Goal: Complete application form

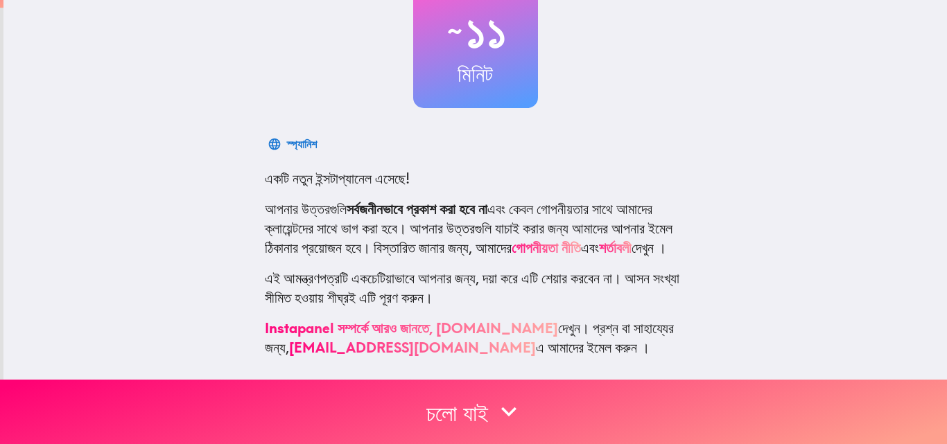
scroll to position [155, 0]
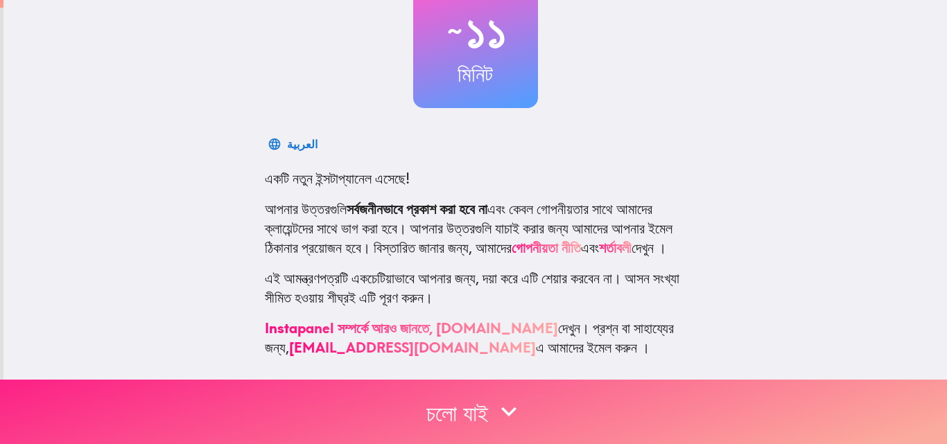
click at [487, 400] on font "চলো যাই" at bounding box center [457, 414] width 62 height 28
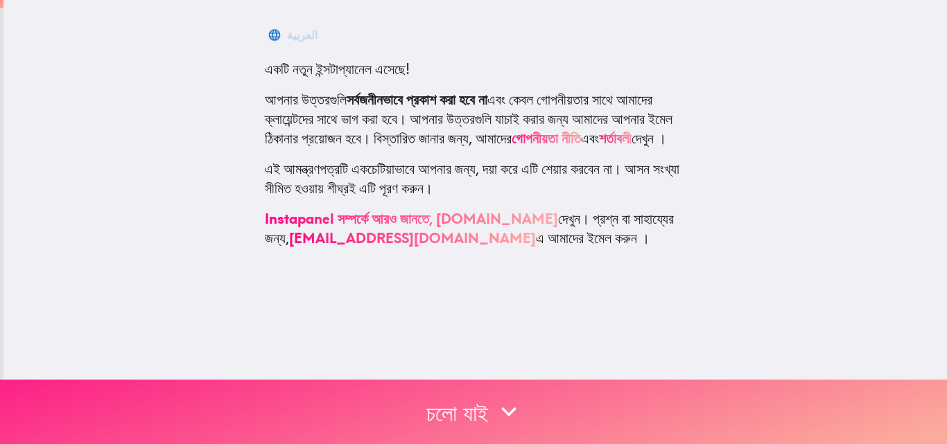
scroll to position [0, 0]
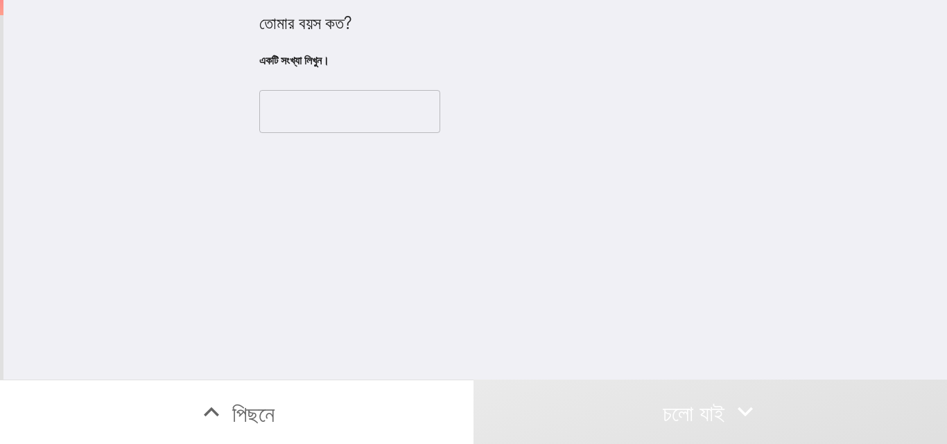
click at [303, 123] on input "number" at bounding box center [349, 111] width 181 height 43
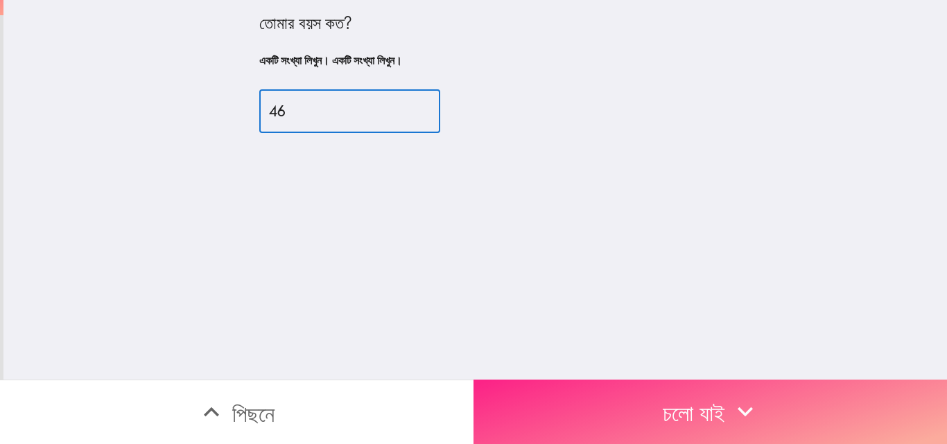
type input "46"
click at [596, 401] on button "চলো যাই" at bounding box center [709, 412] width 473 height 64
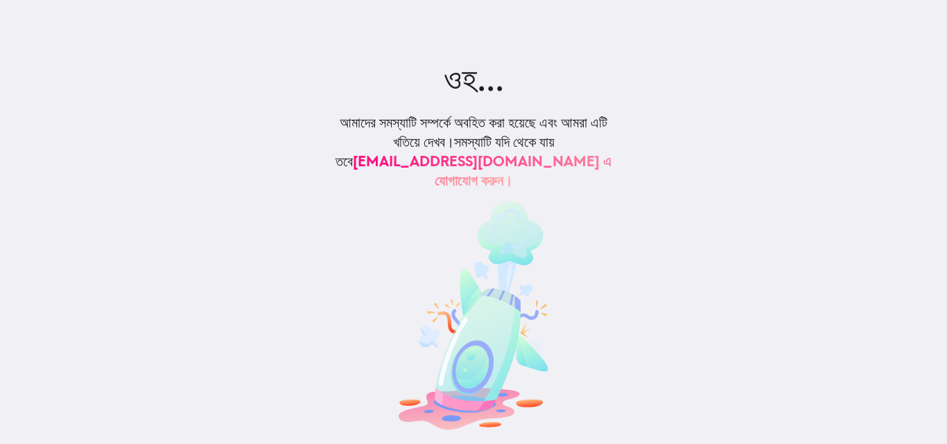
scroll to position [13, 0]
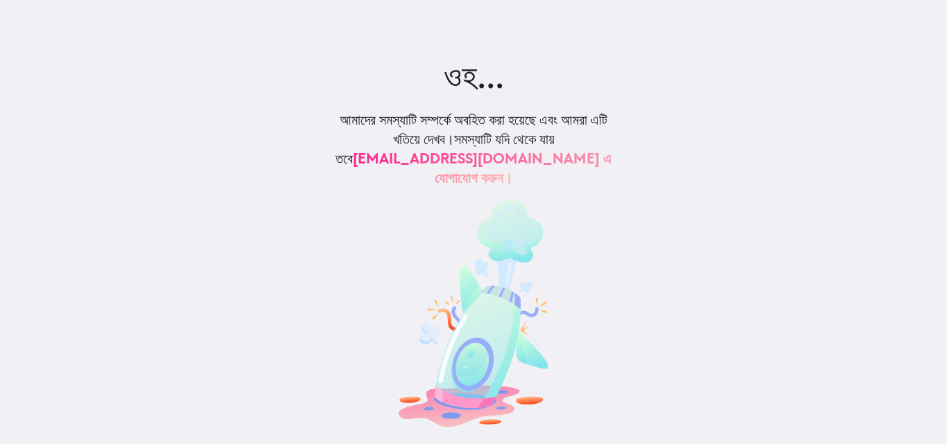
click at [534, 150] on font "[EMAIL_ADDRESS][DOMAIN_NAME] এ যোগাযোগ করুন।" at bounding box center [482, 168] width 259 height 37
click at [478, 166] on font "[EMAIL_ADDRESS][DOMAIN_NAME] এ যোগাযোগ করুন।" at bounding box center [482, 168] width 259 height 37
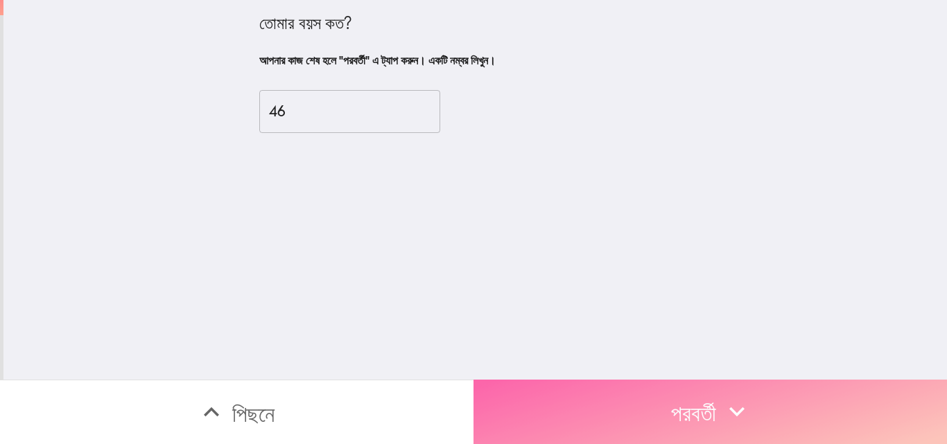
click at [671, 419] on font "পরবর্তী" at bounding box center [693, 412] width 45 height 42
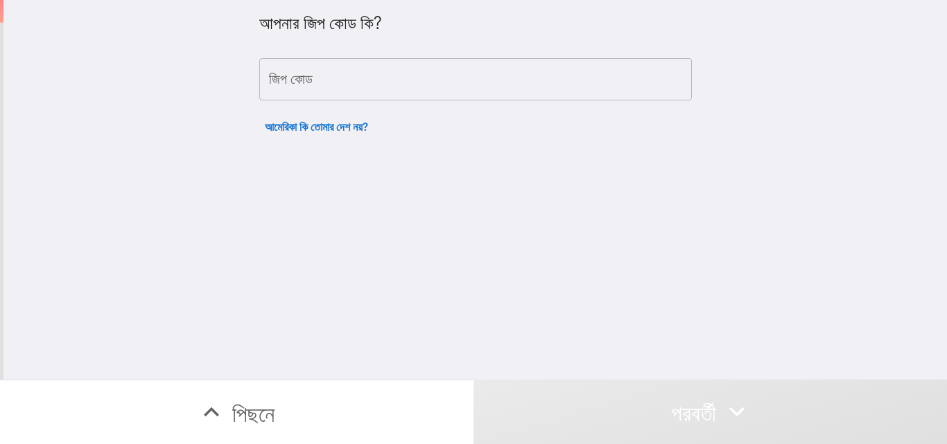
click at [416, 90] on input "জিপ কোড" at bounding box center [475, 79] width 432 height 43
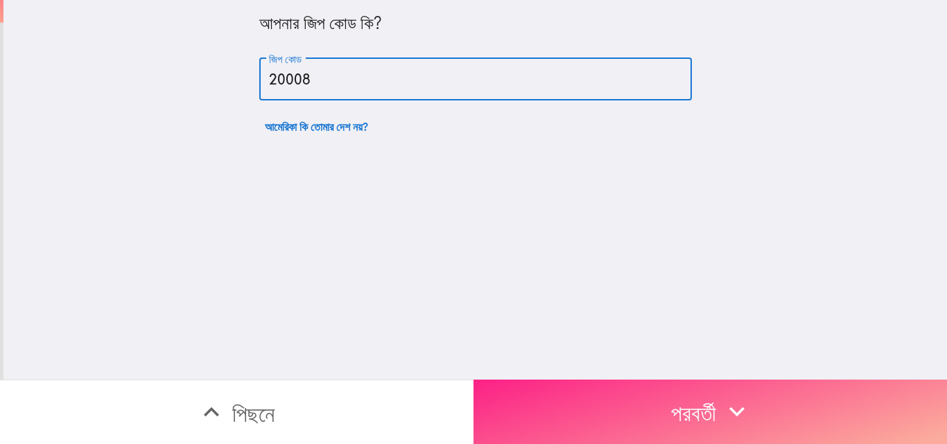
type input "20008"
click at [706, 400] on font "পরবর্তী" at bounding box center [693, 414] width 45 height 28
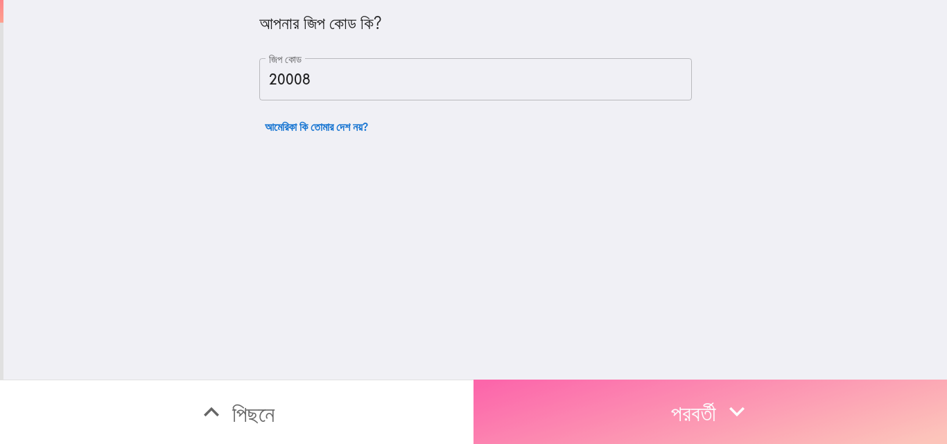
click at [678, 400] on font "পরবর্তী" at bounding box center [693, 414] width 45 height 28
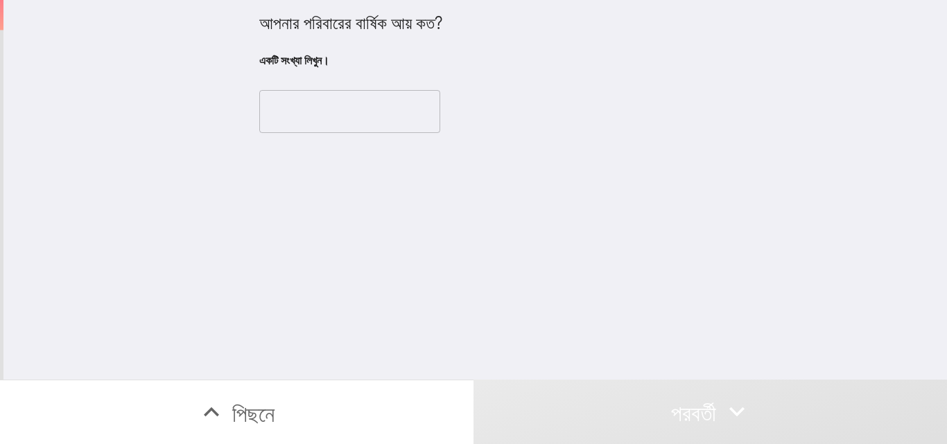
click at [339, 99] on input "number" at bounding box center [349, 111] width 181 height 43
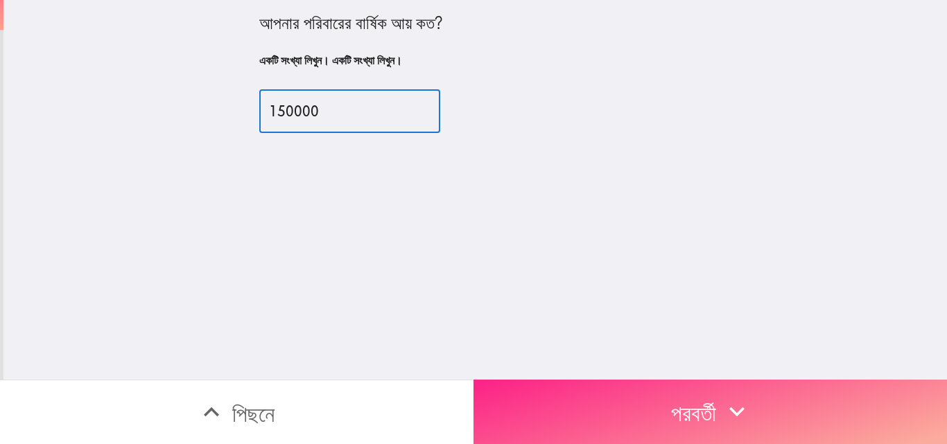
type input "150000"
click at [706, 380] on button "পরবর্তী" at bounding box center [709, 412] width 473 height 64
click at [654, 401] on button "পরবর্তী" at bounding box center [709, 412] width 473 height 64
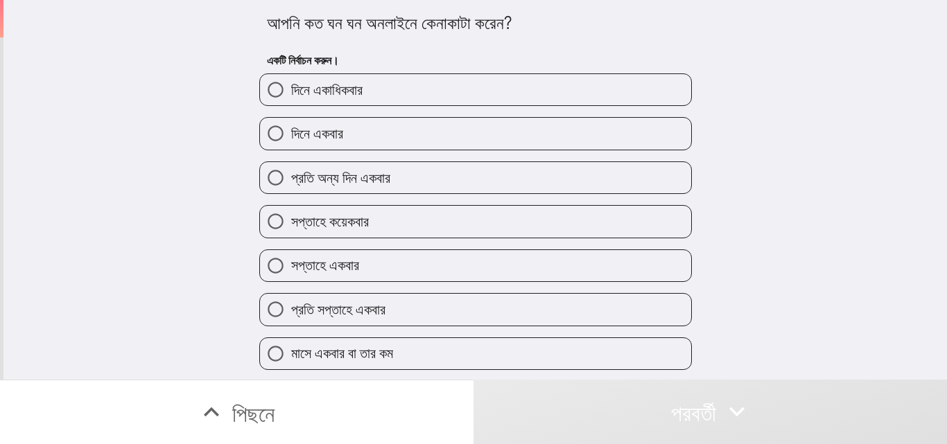
click at [331, 172] on font "প্রতি অন্য দিন একবার" at bounding box center [340, 177] width 99 height 17
click at [291, 172] on input "প্রতি অন্য দিন একবার" at bounding box center [275, 177] width 31 height 31
radio input "true"
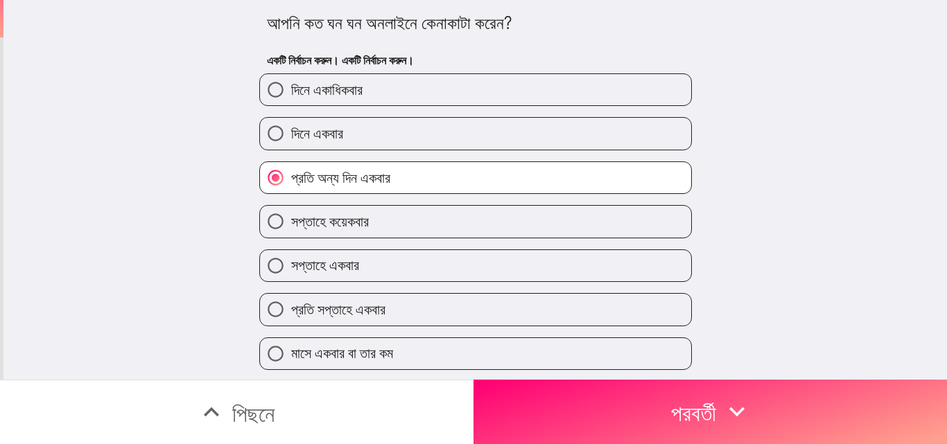
click at [327, 267] on font "সপ্তাহে একবার" at bounding box center [325, 264] width 68 height 17
click at [291, 267] on input "সপ্তাহে একবার" at bounding box center [275, 265] width 31 height 31
radio input "true"
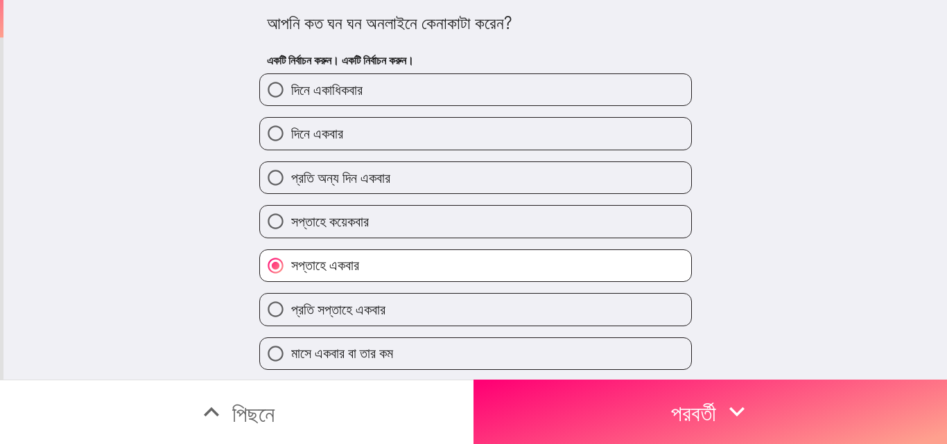
click at [328, 227] on font "সপ্তাহে কয়েকবার" at bounding box center [330, 221] width 78 height 17
click at [291, 227] on input "সপ্তাহে কয়েকবার" at bounding box center [275, 221] width 31 height 31
radio input "true"
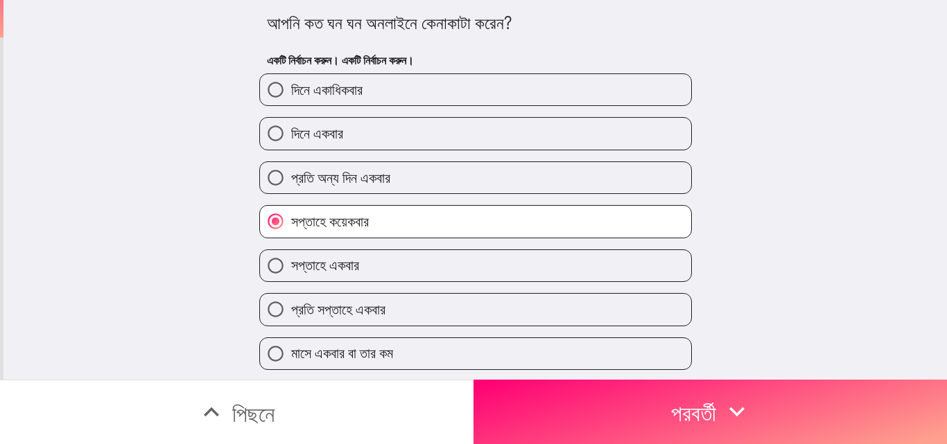
click at [338, 308] on font "প্রতি সপ্তাহে একবার" at bounding box center [338, 309] width 94 height 17
click at [291, 308] on input "প্রতি সপ্তাহে একবার" at bounding box center [275, 309] width 31 height 31
radio input "true"
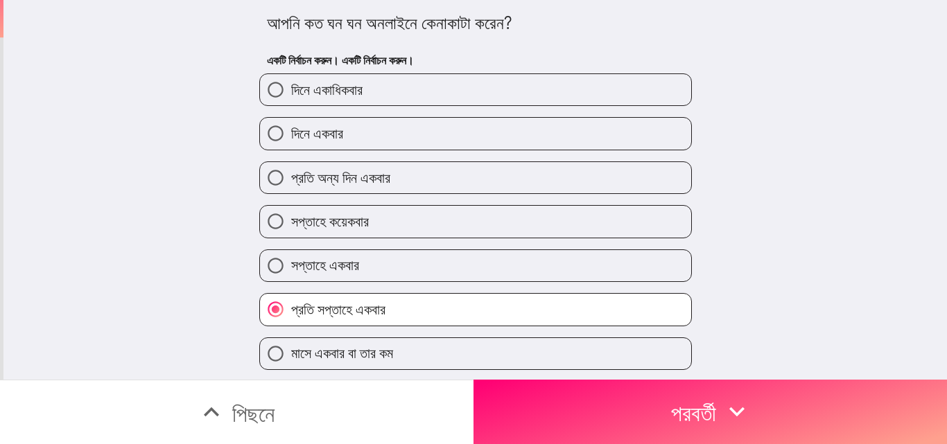
click at [390, 350] on font "মাসে একবার বা তার কম" at bounding box center [342, 352] width 102 height 17
click at [291, 350] on input "মাসে একবার বা তার কম" at bounding box center [275, 353] width 31 height 31
radio input "true"
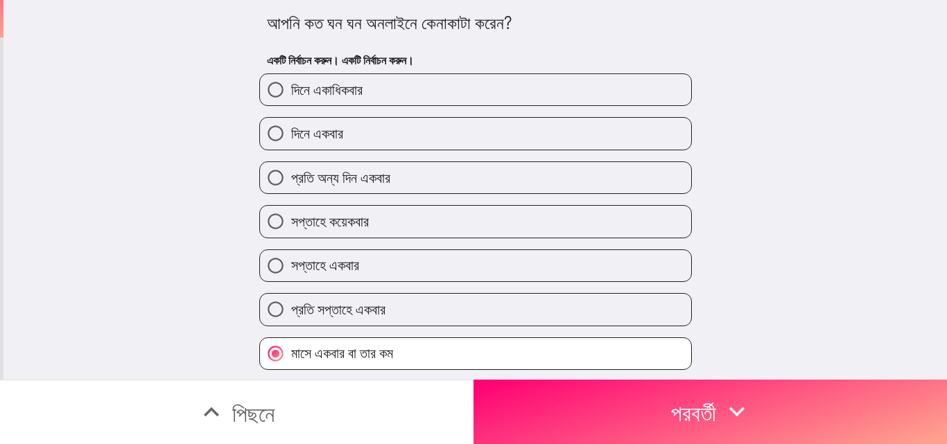
click at [342, 220] on font "সপ্তাহে কয়েকবার" at bounding box center [330, 221] width 78 height 17
click at [291, 220] on input "সপ্তাহে কয়েকবার" at bounding box center [275, 221] width 31 height 31
radio input "true"
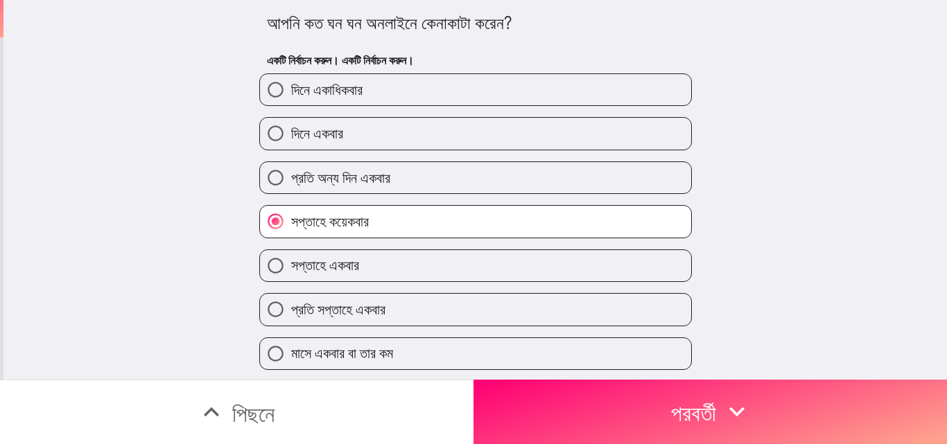
click at [715, 400] on font "পরবর্তী" at bounding box center [693, 414] width 45 height 28
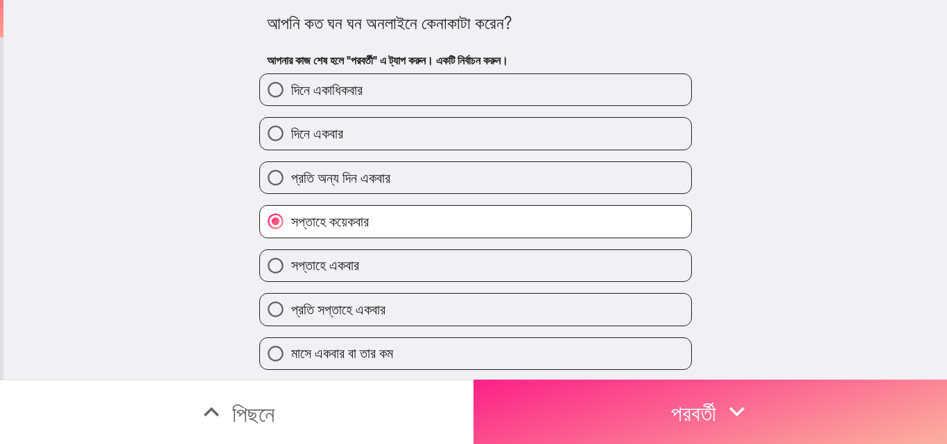
click at [676, 400] on font "পরবর্তী" at bounding box center [693, 414] width 45 height 28
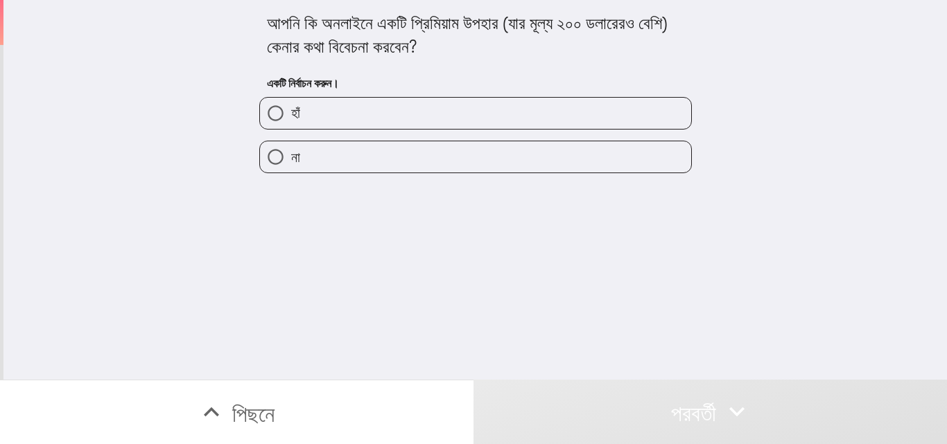
click at [262, 111] on input "হাঁ" at bounding box center [275, 113] width 31 height 31
radio input "true"
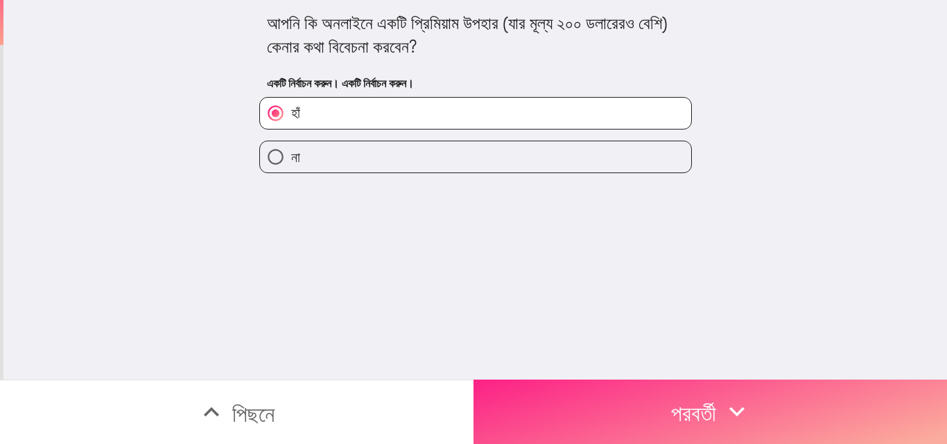
click at [672, 411] on font "পরবর্তী" at bounding box center [693, 414] width 45 height 28
click at [752, 398] on icon "button" at bounding box center [736, 411] width 30 height 30
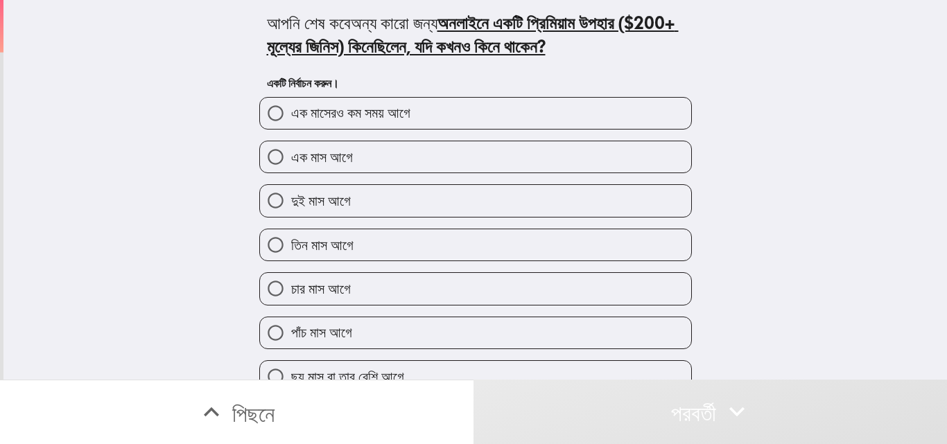
click at [291, 121] on font "এক মাসেরও কম সময় আগে" at bounding box center [350, 112] width 119 height 17
click at [288, 129] on input "এক মাসেরও কম সময় আগে" at bounding box center [275, 113] width 31 height 31
radio input "true"
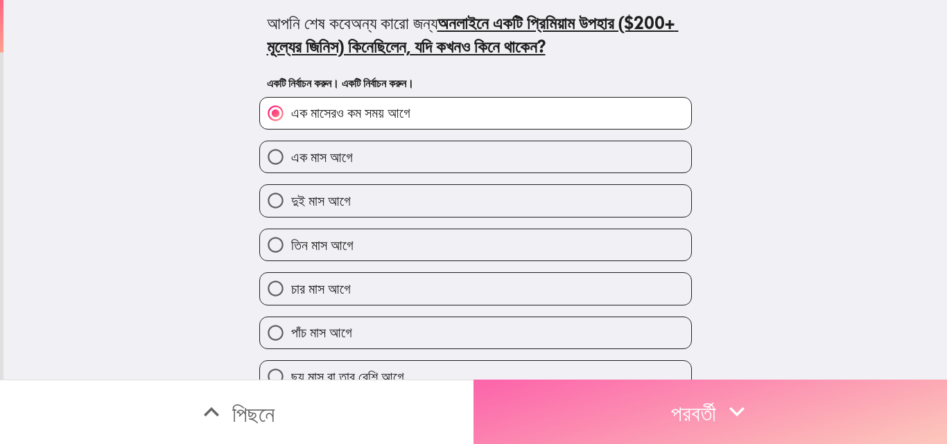
click at [672, 391] on font "পরবর্তী" at bounding box center [693, 412] width 45 height 42
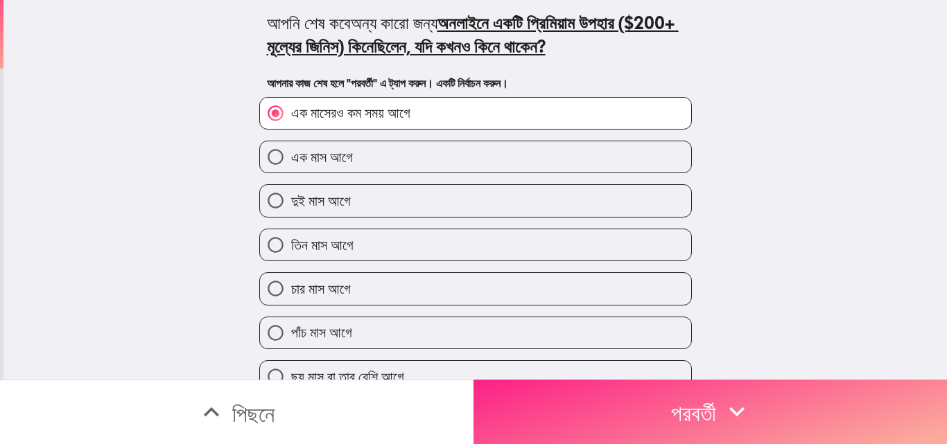
click at [680, 391] on font "পরবর্তী" at bounding box center [693, 412] width 45 height 42
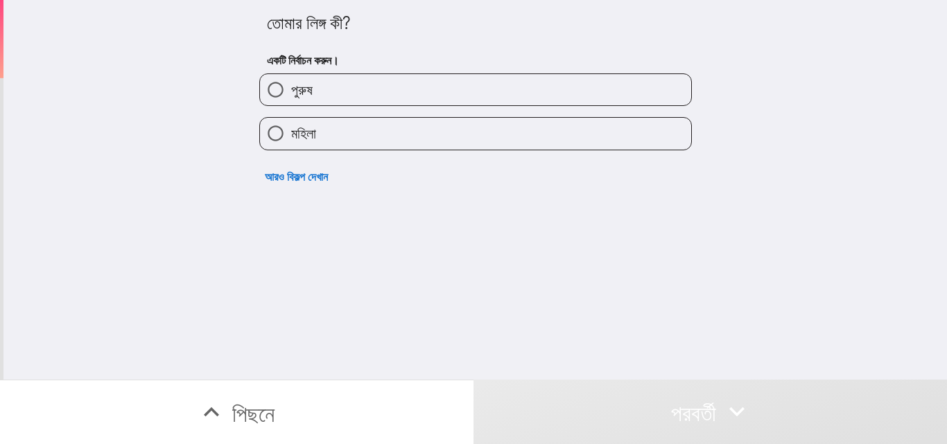
click at [279, 96] on input "পুরুষ" at bounding box center [275, 89] width 31 height 31
radio input "true"
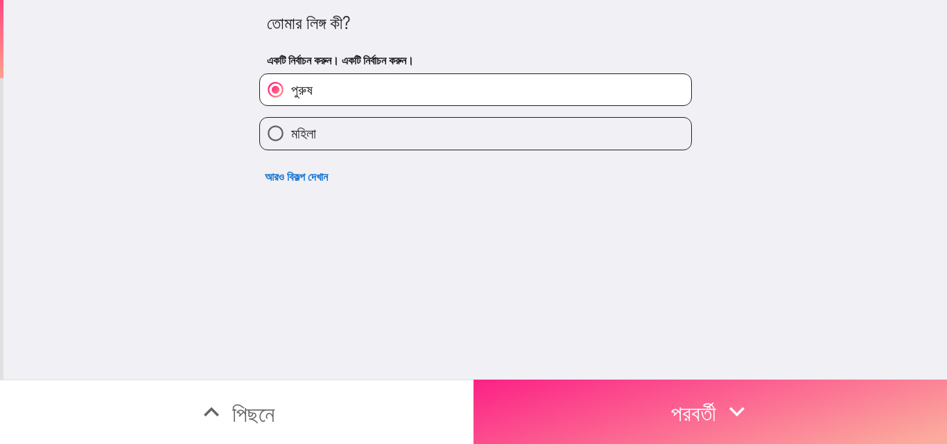
click at [699, 405] on font "পরবর্তী" at bounding box center [693, 414] width 45 height 28
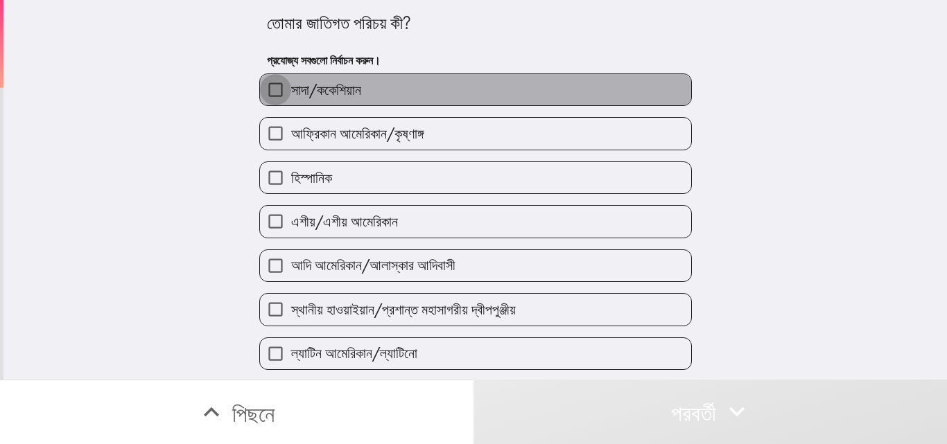
click at [265, 88] on input "সাদা/ককেশিয়ান" at bounding box center [275, 89] width 31 height 31
checkbox input "true"
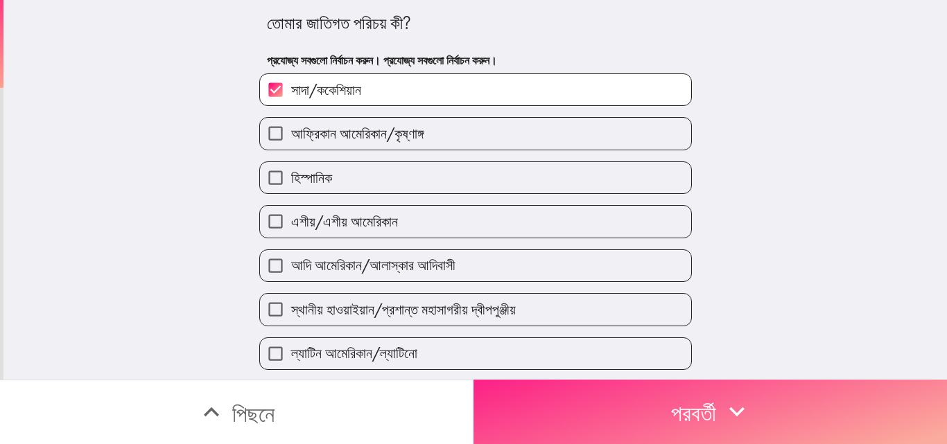
click at [700, 400] on font "পরবর্তী" at bounding box center [693, 414] width 45 height 28
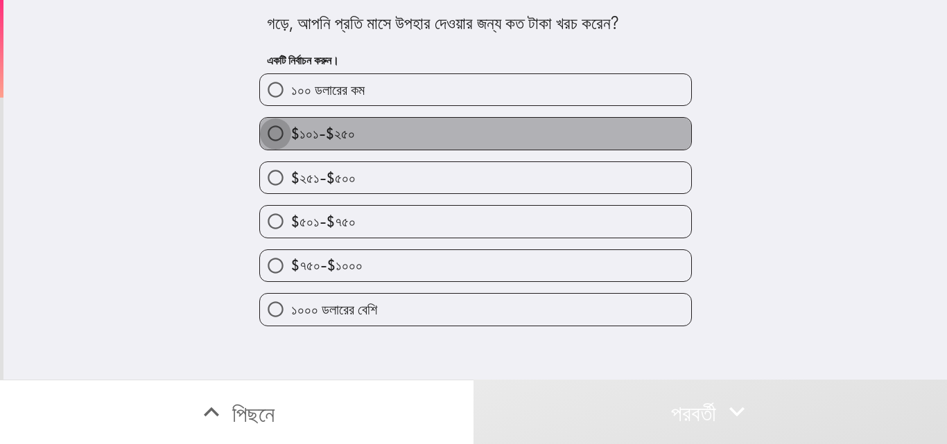
click at [279, 149] on input "$১০১-$২৫০" at bounding box center [275, 133] width 31 height 31
radio input "true"
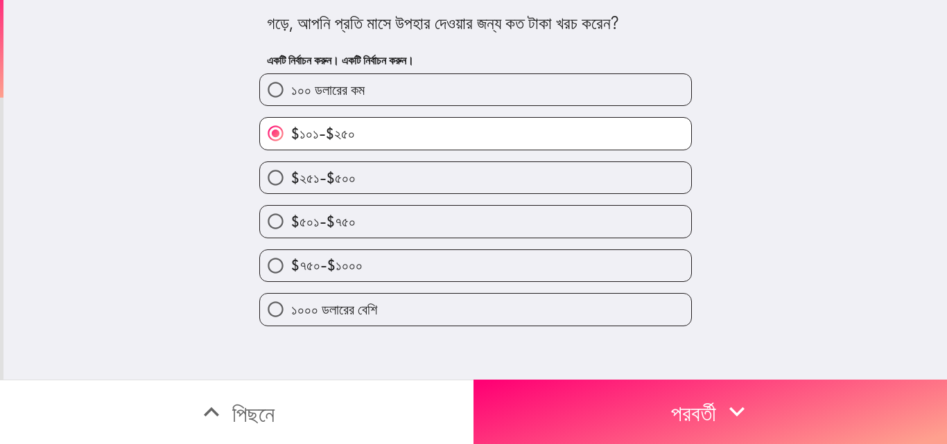
click at [291, 186] on font "$২৫১-$৫০০" at bounding box center [323, 177] width 64 height 17
click at [281, 193] on input "$২৫১-$৫০০" at bounding box center [275, 177] width 31 height 31
radio input "true"
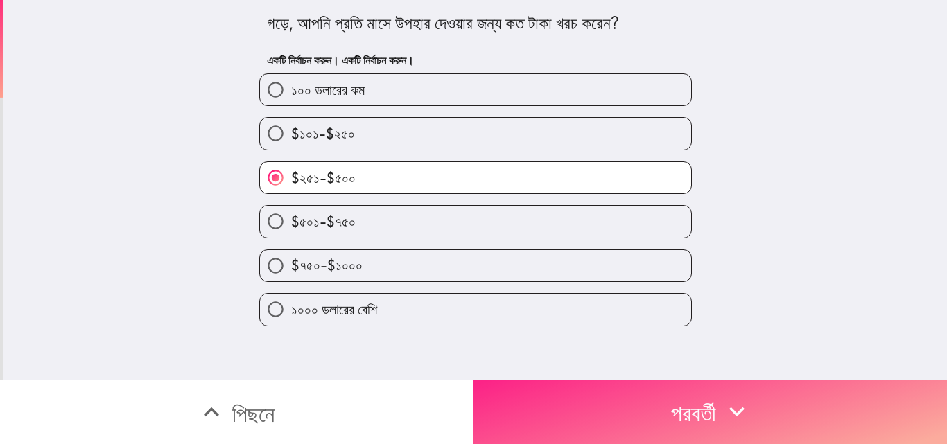
click at [723, 403] on button "পরবর্তী" at bounding box center [709, 412] width 473 height 64
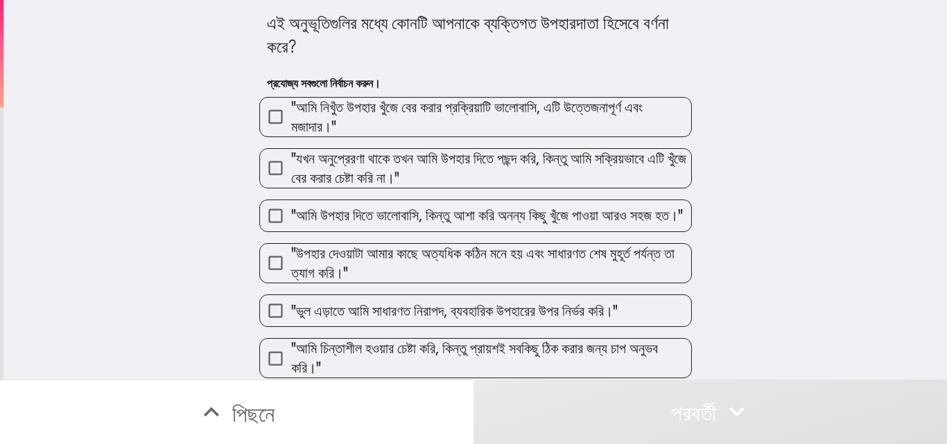
click at [416, 103] on font ""আমি নিখুঁত উপহার খুঁজে বের করার প্রক্রিয়াটি ভালোবাসি, এটি উত্তেজনাপূর্ণ এবং ম…" at bounding box center [466, 116] width 351 height 37
click at [291, 103] on input ""আমি নিখুঁত উপহার খুঁজে বের করার প্রক্রিয়াটি ভালোবাসি, এটি উত্তেজনাপূর্ণ এবং ম…" at bounding box center [275, 116] width 31 height 31
checkbox input "true"
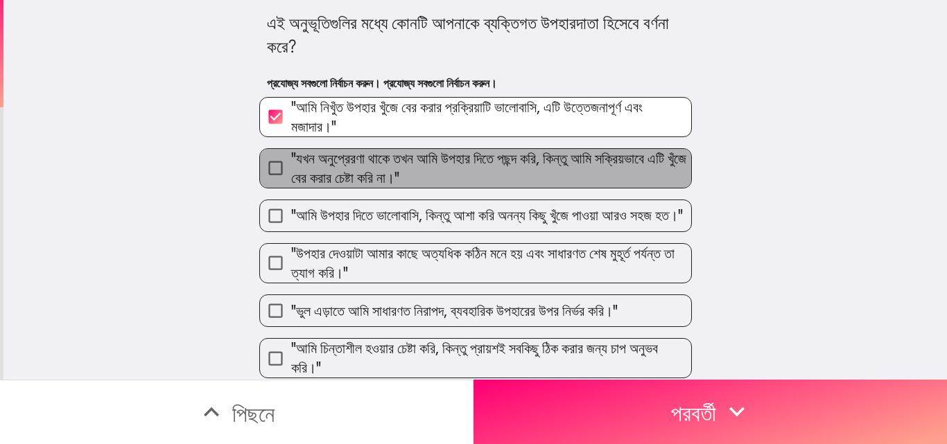
click at [405, 168] on span ""যখন অনুপ্রেরণা থাকে তখন আমি উপহার দিতে পছন্দ করি, কিন্তু আমি সক্রিয়ভাবে এটি খ…" at bounding box center [491, 168] width 400 height 39
click at [291, 168] on input ""যখন অনুপ্রেরণা থাকে তখন আমি উপহার দিতে পছন্দ করি, কিন্তু আমি সক্রিয়ভাবে এটি খ…" at bounding box center [275, 167] width 31 height 31
checkbox input "true"
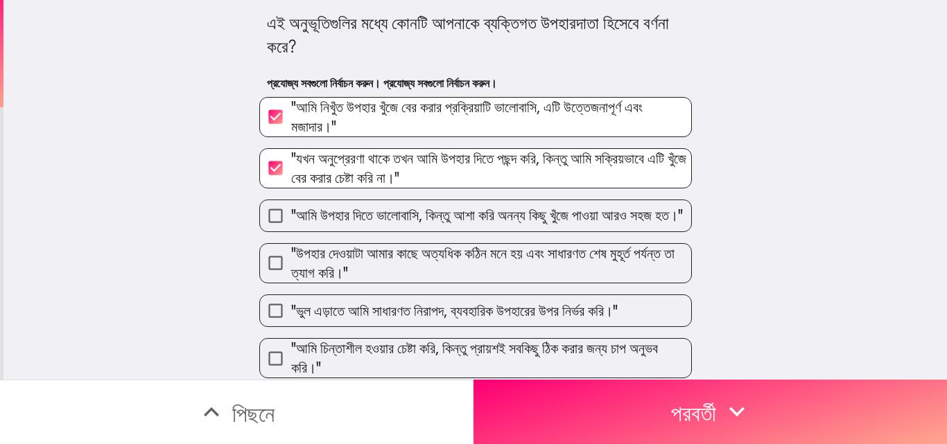
click at [362, 212] on font ""আমি উপহার দিতে ভালোবাসি, কিন্তু আশা করি অনন্য কিছু খুঁজে পাওয়া আরও সহজ হত।"" at bounding box center [487, 215] width 392 height 17
click at [291, 212] on input ""আমি উপহার দিতে ভালোবাসি, কিন্তু আশা করি অনন্য কিছু খুঁজে পাওয়া আরও সহজ হত।"" at bounding box center [275, 215] width 31 height 31
checkbox input "true"
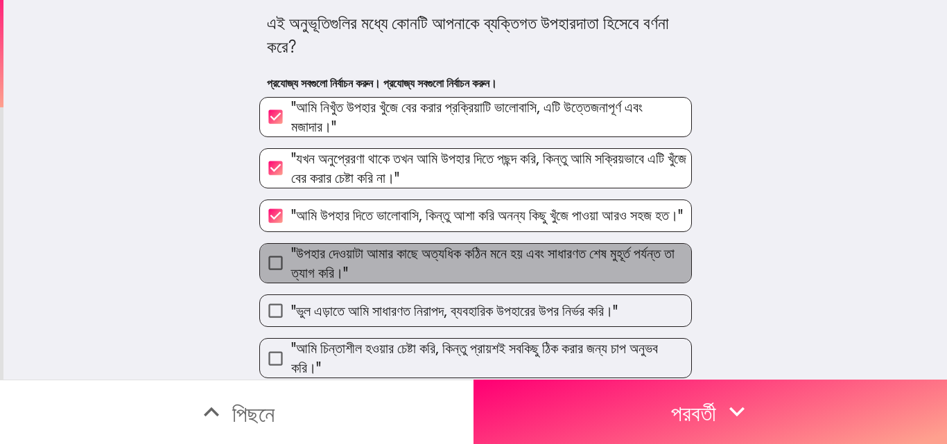
click at [380, 267] on font ""উপহার দেওয়াটা আমার কাছে অত্যধিক কঠিন মনে হয় এবং সাধারণত শেষ মুহূর্ত পর্যন্ত তা…" at bounding box center [482, 263] width 383 height 37
click at [291, 267] on input ""উপহার দেওয়াটা আমার কাছে অত্যধিক কঠিন মনে হয় এবং সাধারণত শেষ মুহূর্ত পর্যন্ত তা…" at bounding box center [275, 262] width 31 height 31
checkbox input "true"
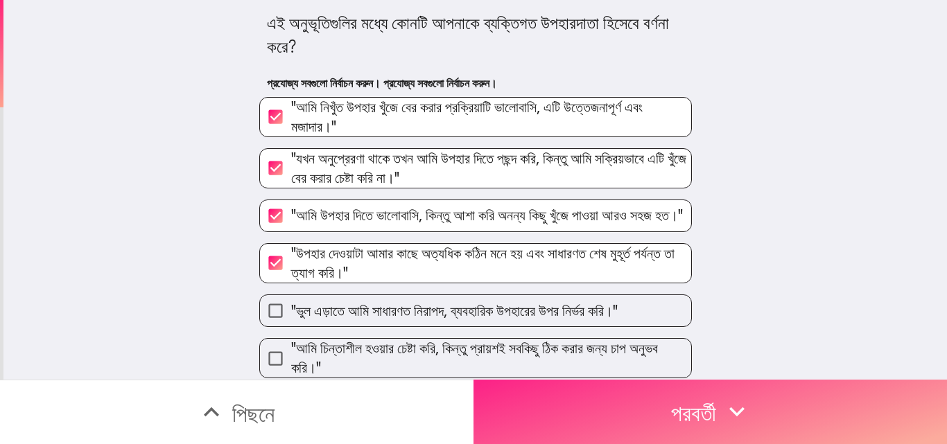
click at [615, 399] on button "পরবর্তী" at bounding box center [709, 412] width 473 height 64
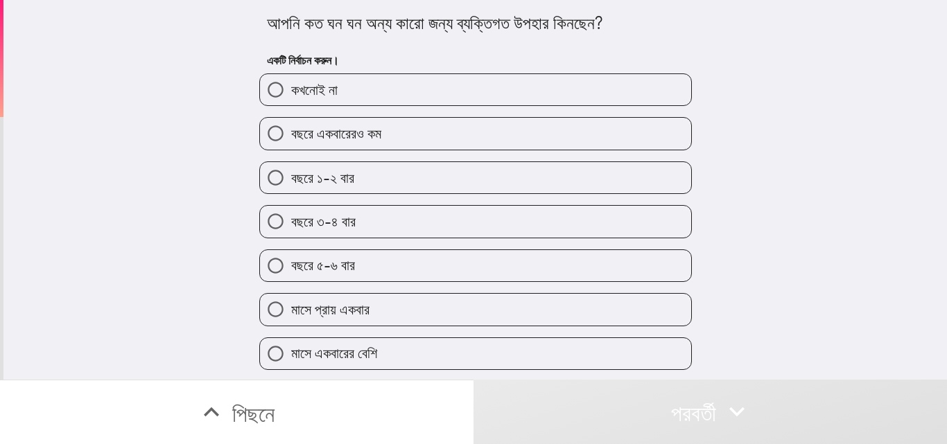
click at [401, 325] on label "মাসে প্রায় একবার" at bounding box center [475, 309] width 431 height 31
click at [291, 325] on input "মাসে প্রায় একবার" at bounding box center [275, 309] width 31 height 31
radio input "true"
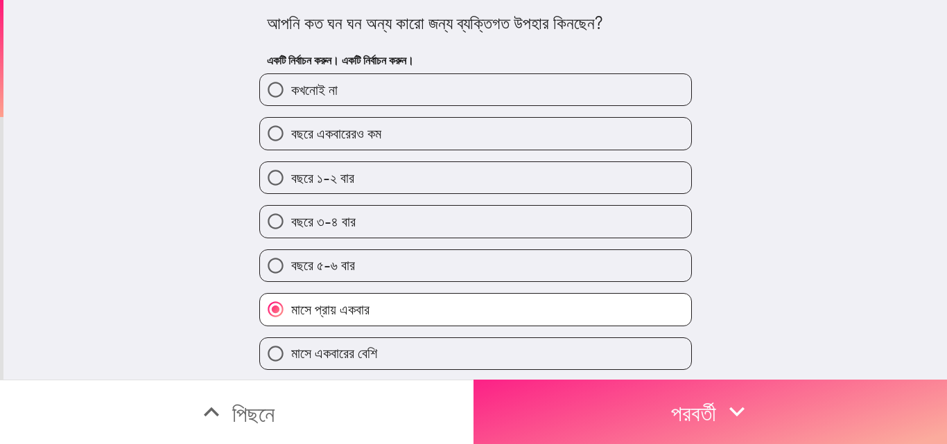
click at [691, 400] on font "পরবর্তী" at bounding box center [693, 414] width 45 height 28
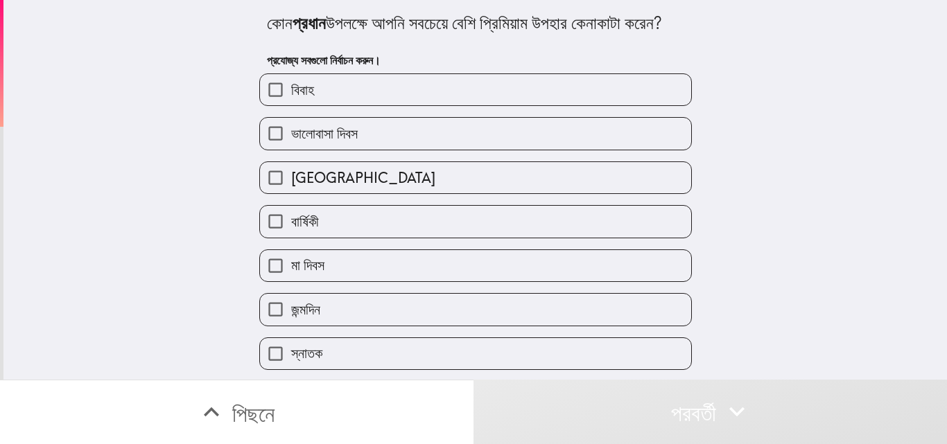
click at [306, 98] on font "বিবাহ" at bounding box center [302, 89] width 23 height 17
click at [291, 105] on input "বিবাহ" at bounding box center [275, 89] width 31 height 31
checkbox input "true"
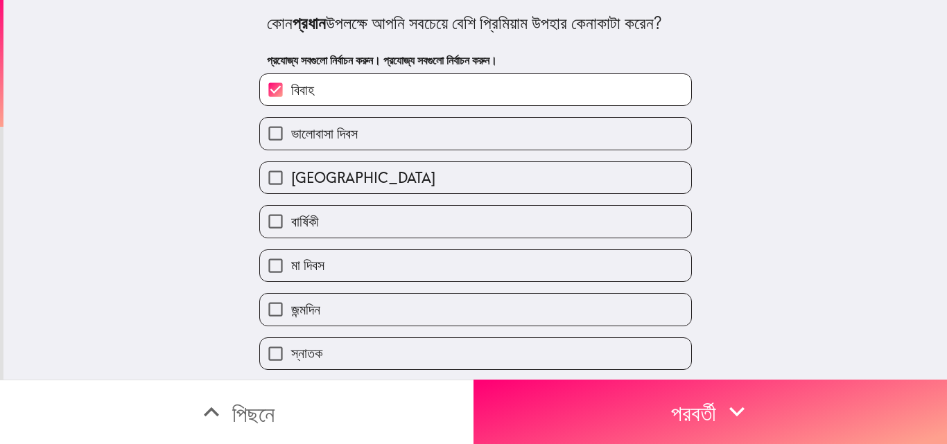
click at [263, 149] on input "ভালোবাসা দিবস" at bounding box center [275, 133] width 31 height 31
checkbox input "true"
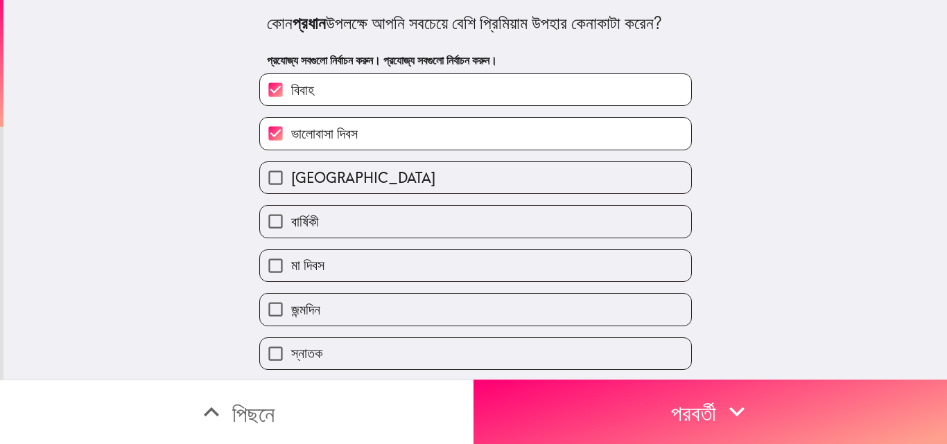
click at [263, 193] on input "[GEOGRAPHIC_DATA]" at bounding box center [275, 177] width 31 height 31
checkbox input "true"
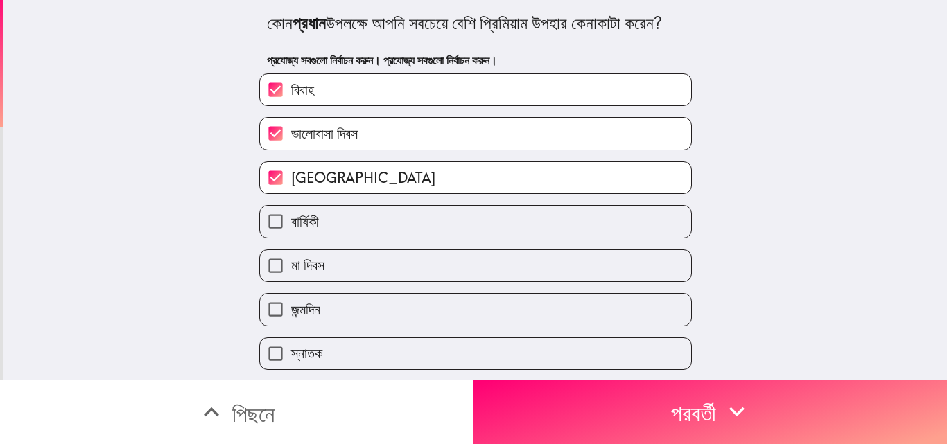
click at [265, 237] on input "বার্ষিকী" at bounding box center [275, 221] width 31 height 31
checkbox input "true"
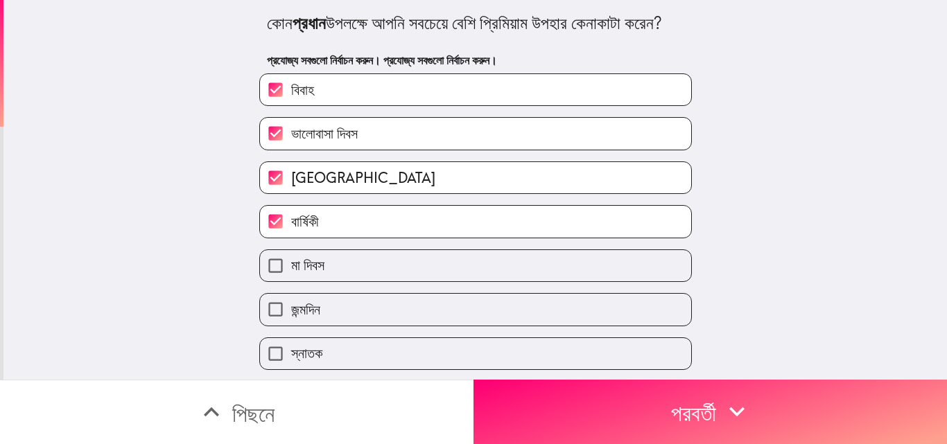
click at [268, 325] on input "জন্মদিন" at bounding box center [275, 309] width 31 height 31
checkbox input "true"
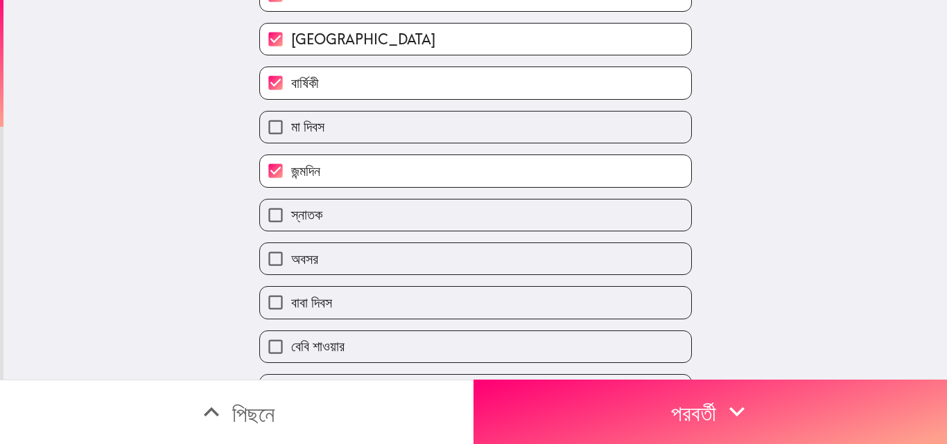
scroll to position [244, 0]
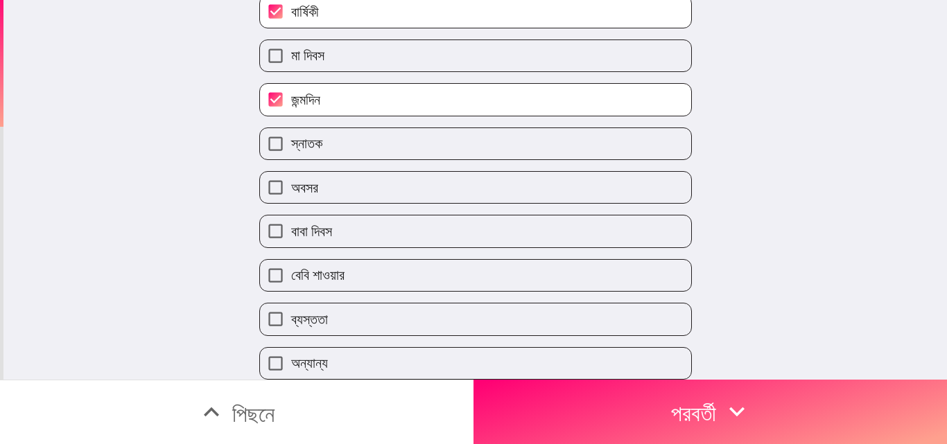
click at [261, 264] on input "বেবি শাওয়ার" at bounding box center [275, 275] width 31 height 31
checkbox input "true"
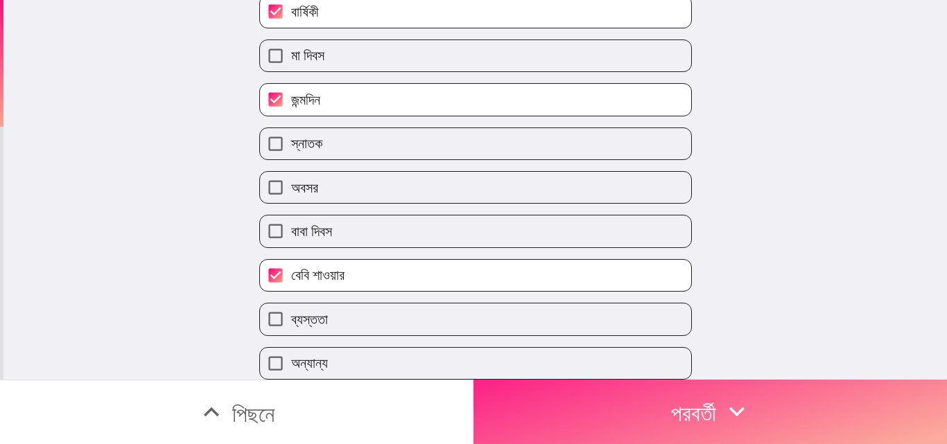
click at [674, 391] on font "পরবর্তী" at bounding box center [693, 412] width 45 height 42
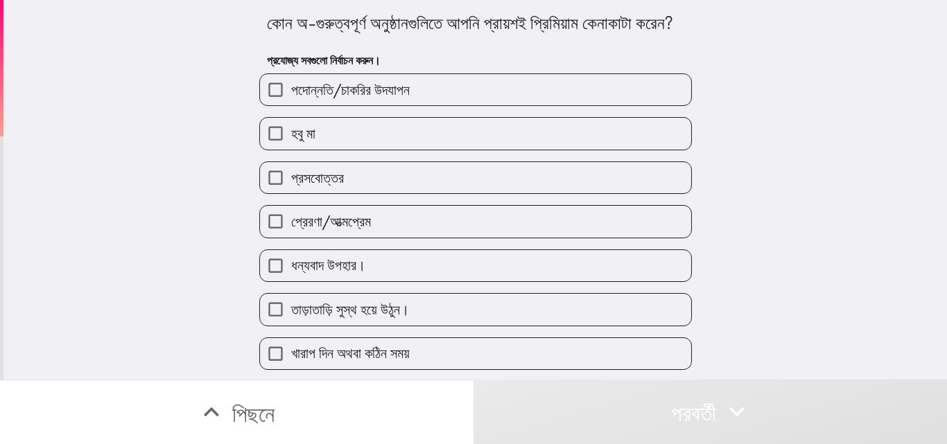
click at [358, 281] on label "ধন্যবাদ উপহার।" at bounding box center [475, 265] width 431 height 31
click at [291, 281] on input "ধন্যবাদ উপহার।" at bounding box center [275, 265] width 31 height 31
checkbox input "true"
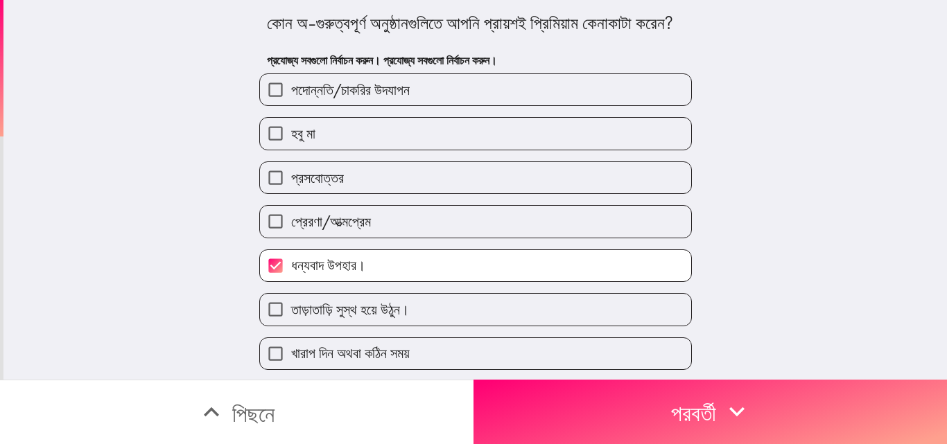
click at [344, 230] on font "প্রেরণা/আত্মপ্রেম" at bounding box center [331, 221] width 80 height 17
click at [291, 237] on input "প্রেরণা/আত্মপ্রেম" at bounding box center [275, 221] width 31 height 31
checkbox input "true"
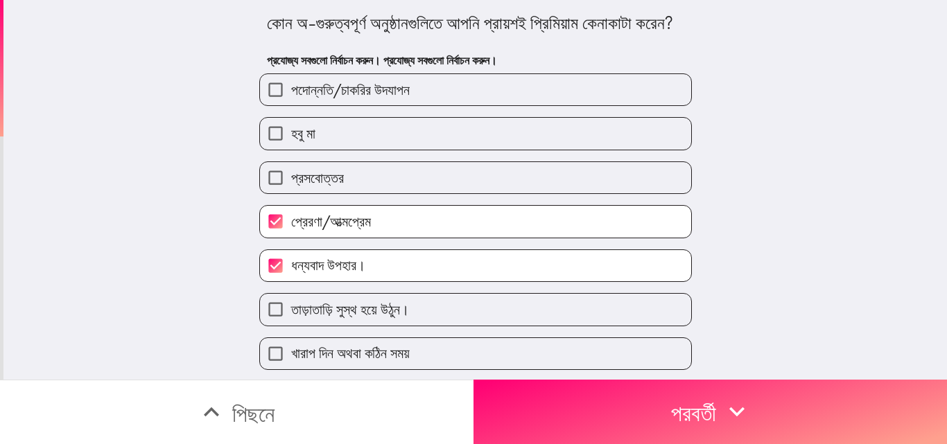
scroll to position [69, 0]
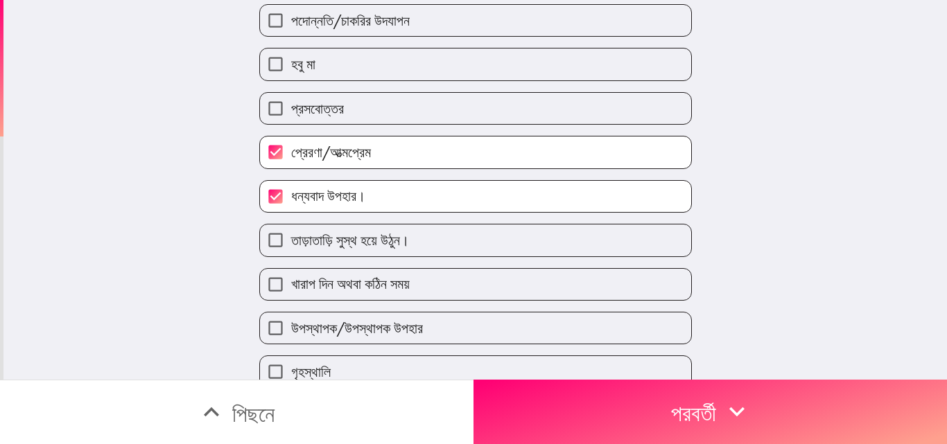
click at [317, 152] on div "প্রেরণা/আত্মপ্রেম" at bounding box center [470, 147] width 444 height 44
click at [315, 29] on font "পদোন্নতি/চাকরির উদযাপন" at bounding box center [350, 20] width 119 height 17
click at [291, 36] on input "পদোন্নতি/চাকরির উদযাপন" at bounding box center [275, 20] width 31 height 31
checkbox input "true"
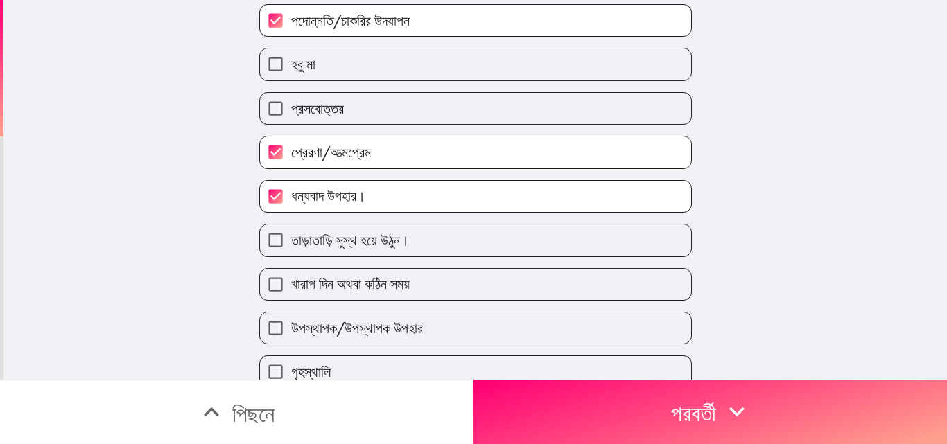
click at [291, 73] on font "হবু মা" at bounding box center [303, 63] width 24 height 17
click at [283, 80] on input "হবু মা" at bounding box center [275, 64] width 31 height 31
checkbox input "true"
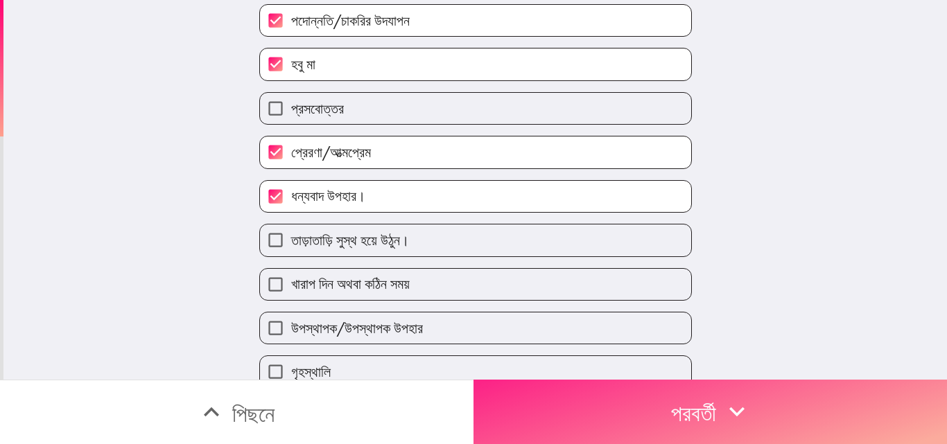
click at [671, 391] on font "পরবর্তী" at bounding box center [693, 412] width 45 height 42
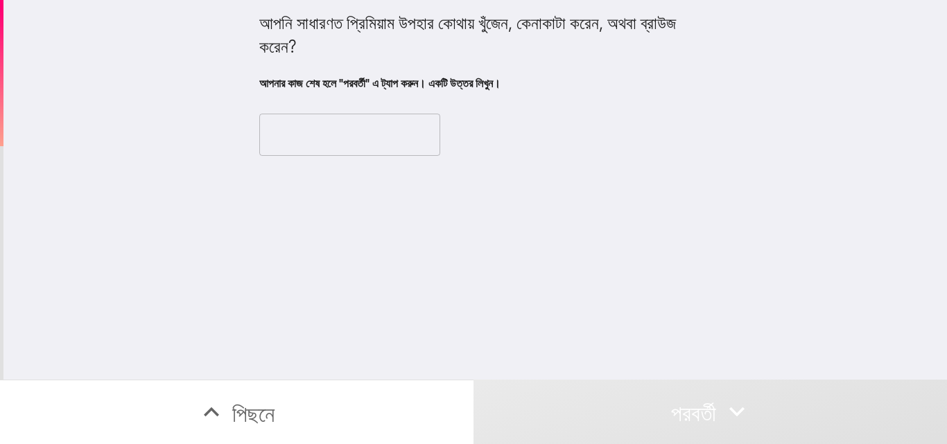
click at [351, 134] on input "text" at bounding box center [349, 135] width 181 height 43
drag, startPoint x: 457, startPoint y: 51, endPoint x: 245, endPoint y: 12, distance: 214.9
click at [254, 12] on div "আপনি সাধারণত প্রিমিয়াম উপহার কোথায় খুঁজেন, কেনাকাটা করেন, অথবা ব্রাউজ করেন? আ…" at bounding box center [476, 86] width 444 height 173
drag, startPoint x: 259, startPoint y: 21, endPoint x: 453, endPoint y: 43, distance: 195.2
click at [426, 53] on font "আপনি সাধারণত প্রিমিয়াম উপহার কোথায় খুঁজেন, কেনাকাটা করেন, অথবা ব্রাউজ করেন?" at bounding box center [469, 34] width 421 height 44
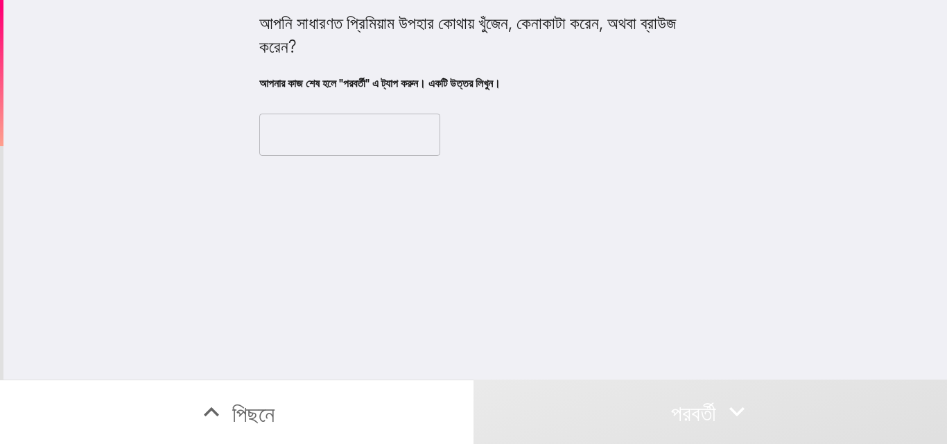
click at [406, 38] on font "আপনি সাধারণত প্রিমিয়াম উপহার কোথায় খুঁজেন, কেনাকাটা করেন, অথবা ব্রাউজ করেন?" at bounding box center [469, 34] width 421 height 44
click at [349, 123] on input "text" at bounding box center [349, 135] width 181 height 43
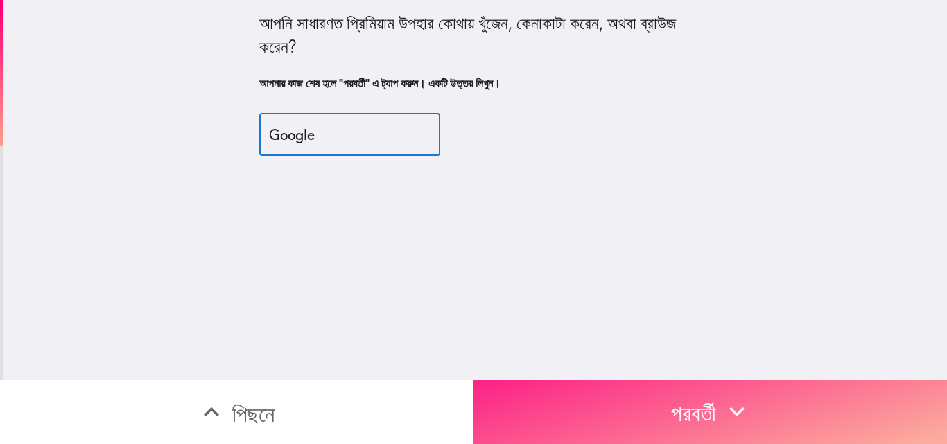
type input "Google"
click at [680, 400] on font "পরবর্তী" at bounding box center [693, 414] width 45 height 28
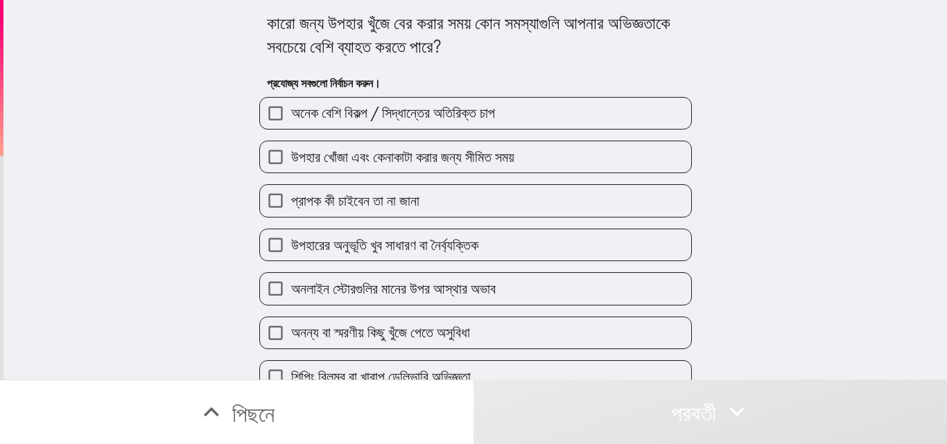
click at [418, 251] on font "উপহারের অনুভূতি খুব সাধারণ বা নৈর্ব্যক্তিক" at bounding box center [384, 244] width 187 height 17
click at [291, 251] on input "উপহারের অনুভূতি খুব সাধারণ বা নৈর্ব্যক্তিক" at bounding box center [275, 244] width 31 height 31
checkbox input "true"
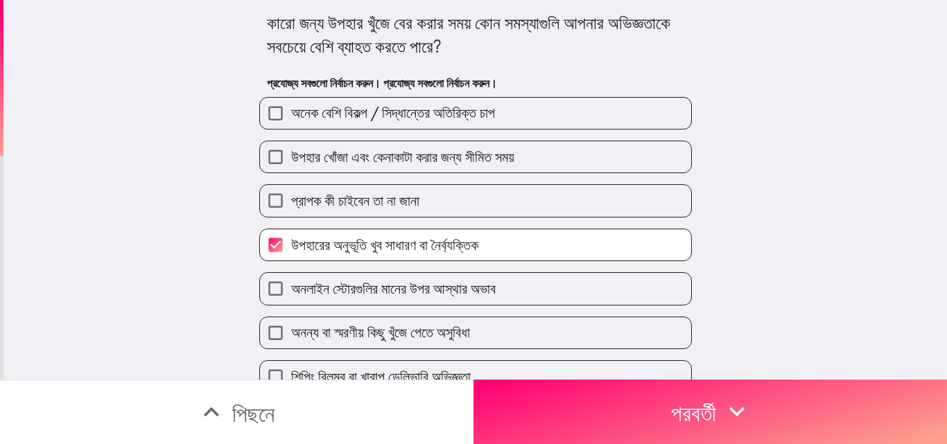
click at [415, 287] on font "অনলাইন স্টোরগুলির মানের উপর আস্থার অভাব" at bounding box center [393, 288] width 204 height 17
click at [291, 287] on input "অনলাইন স্টোরগুলির মানের উপর আস্থার অভাব" at bounding box center [275, 288] width 31 height 31
checkbox input "true"
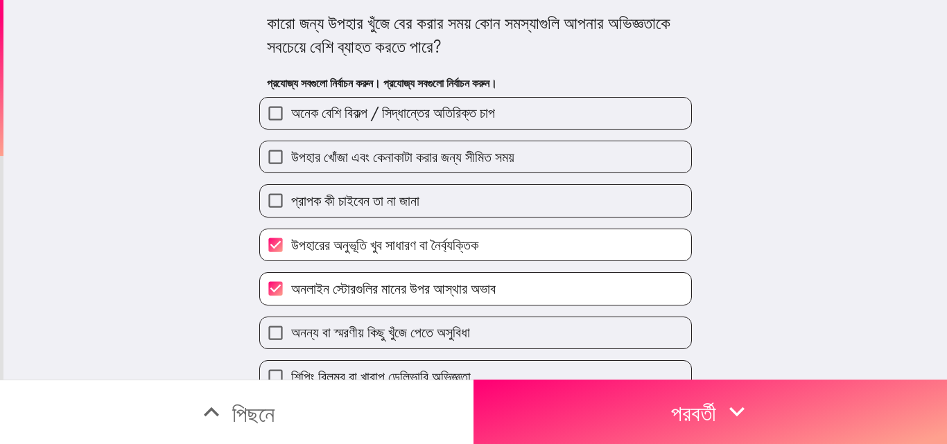
click at [335, 114] on font "অনেক বেশি বিকল্প / সিদ্ধান্তের অতিরিক্ত চাপ" at bounding box center [393, 112] width 204 height 17
click at [291, 114] on input "অনেক বেশি বিকল্প / সিদ্ধান্তের অতিরিক্ত চাপ" at bounding box center [275, 113] width 31 height 31
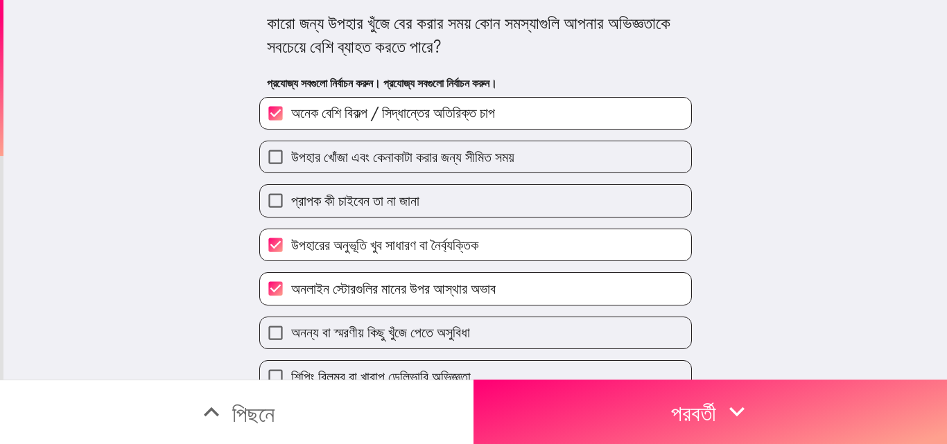
click at [266, 110] on input "অনেক বেশি বিকল্প / সিদ্ধান্তের অতিরিক্ত চাপ" at bounding box center [275, 113] width 31 height 31
checkbox input "false"
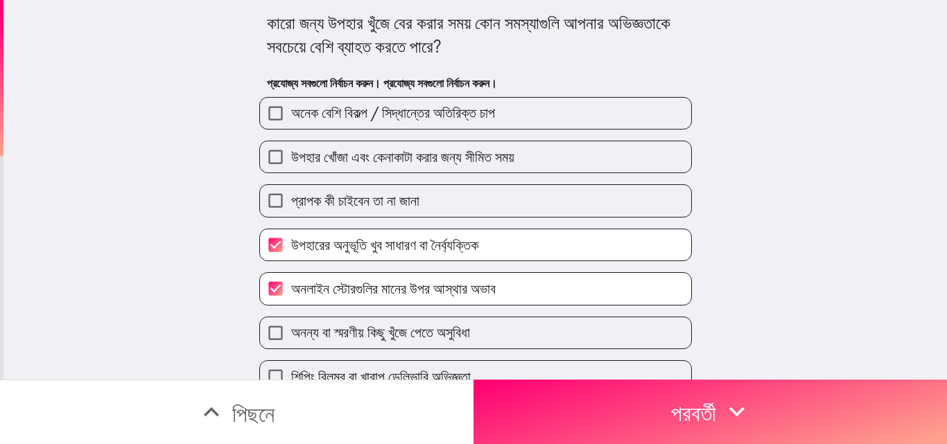
click at [265, 202] on input "প্রাপক কী চাইবেন তা না জানা" at bounding box center [275, 200] width 31 height 31
checkbox input "true"
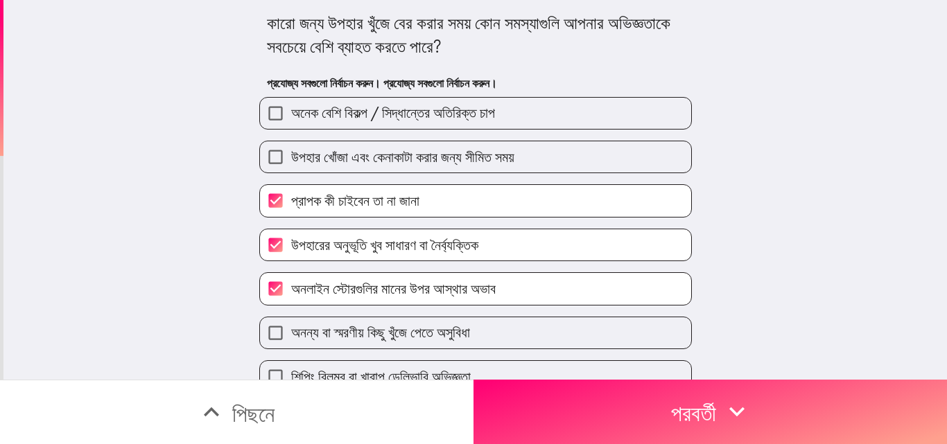
click at [269, 110] on input "অনেক বেশি বিকল্প / সিদ্ধান্তের অতিরিক্ত চাপ" at bounding box center [275, 113] width 31 height 31
checkbox input "true"
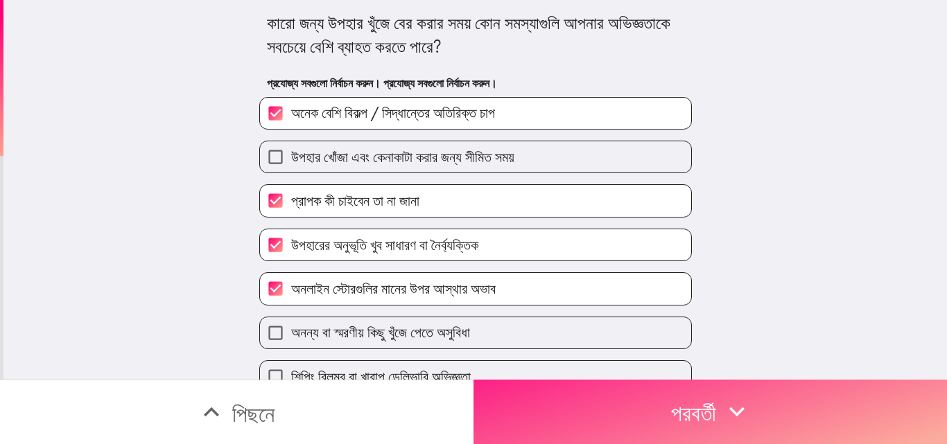
click at [712, 400] on font "পরবর্তী" at bounding box center [693, 414] width 45 height 28
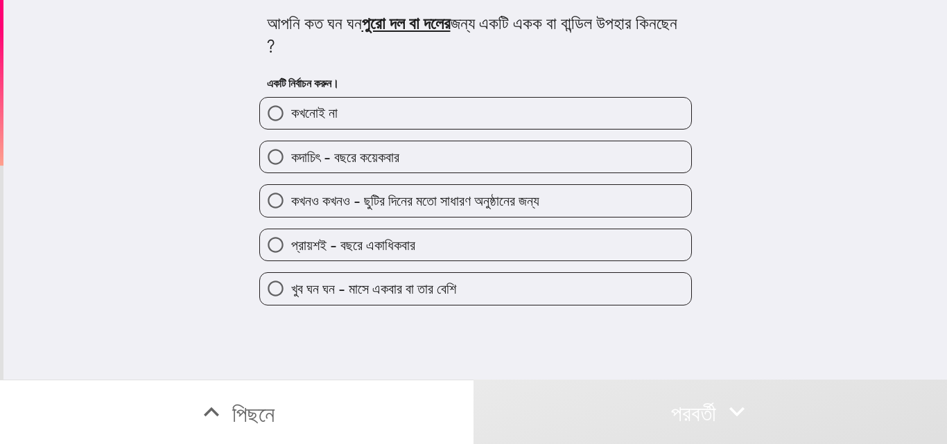
click at [747, 204] on div "আপনি কত ঘন ঘন পুরো দল বা দলের জন্য একটি একক বা বান্ডিল উপহার কিনছেন ? একটি নির্…" at bounding box center [474, 190] width 943 height 380
click at [311, 238] on font "প্রায়শই - বছরে একাধিকবার" at bounding box center [353, 244] width 124 height 17
click at [291, 238] on input "প্রায়শই - বছরে একাধিকবার" at bounding box center [275, 244] width 31 height 31
radio input "true"
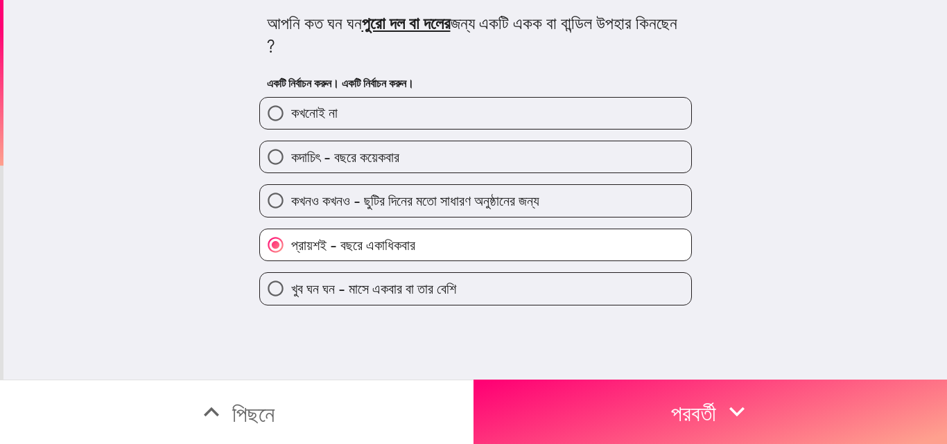
click at [694, 400] on font "পরবর্তী" at bounding box center [693, 414] width 45 height 28
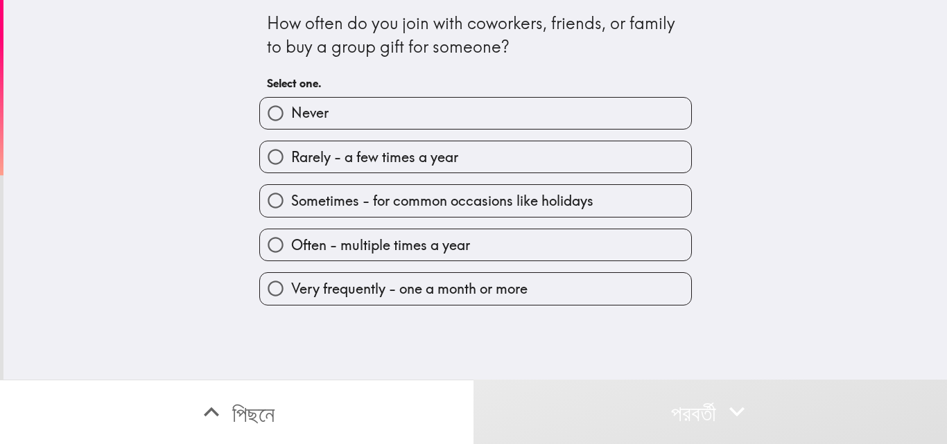
click at [712, 400] on font "পরবর্তী" at bounding box center [693, 414] width 45 height 28
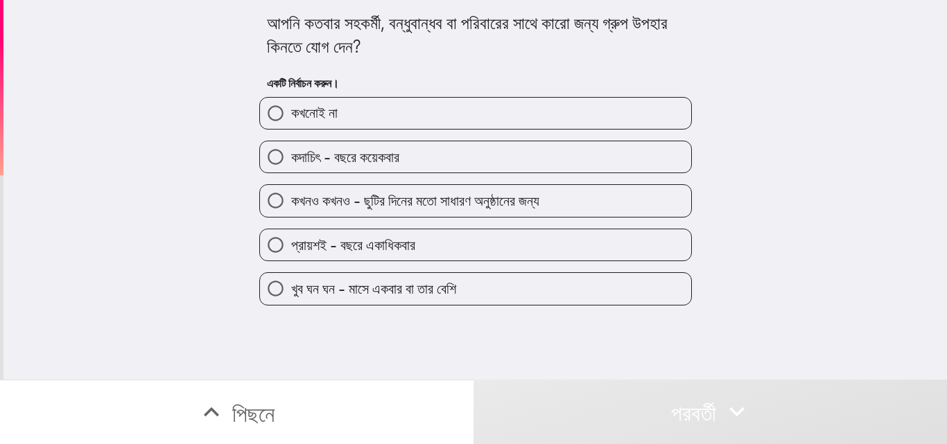
click at [331, 239] on font "প্রায়শই - বছরে একাধিকবার" at bounding box center [353, 244] width 124 height 17
click at [291, 239] on input "প্রায়শই - বছরে একাধিকবার" at bounding box center [275, 244] width 31 height 31
radio input "true"
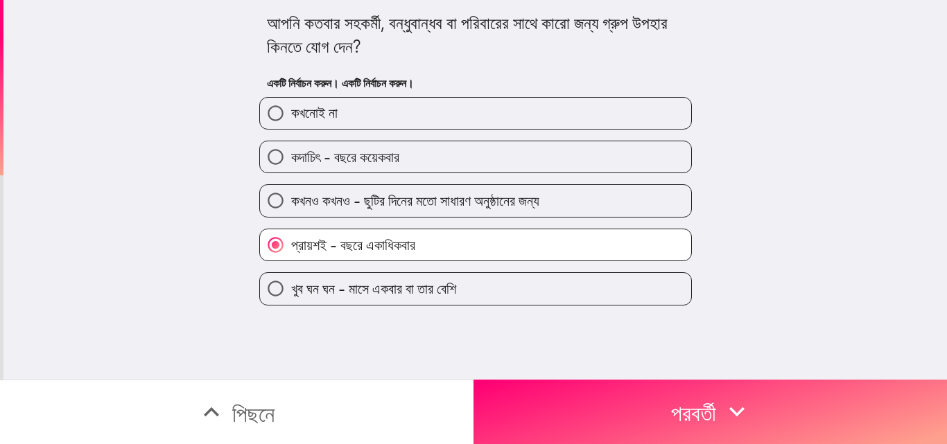
click at [309, 286] on font "খুব ঘন ঘন - মাসে একবার বা তার বেশি" at bounding box center [373, 288] width 165 height 17
click at [291, 286] on input "খুব ঘন ঘন - মাসে একবার বা তার বেশি" at bounding box center [275, 288] width 31 height 31
radio input "true"
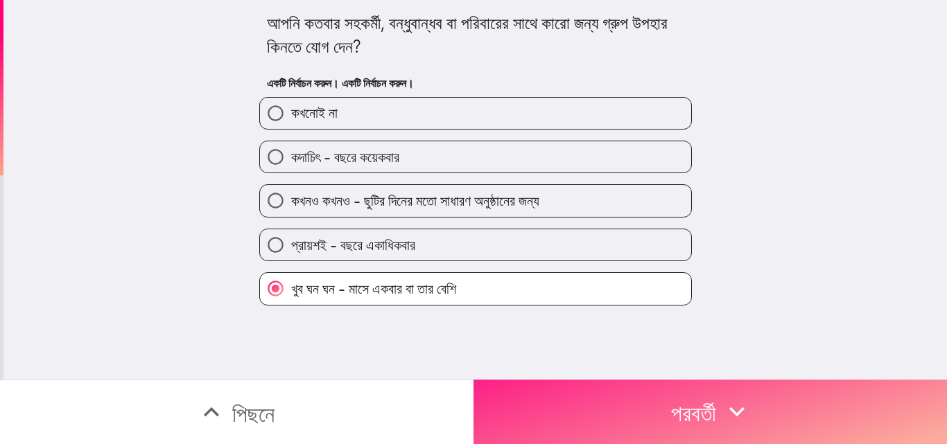
click at [693, 400] on font "পরবর্তী" at bounding box center [693, 414] width 45 height 28
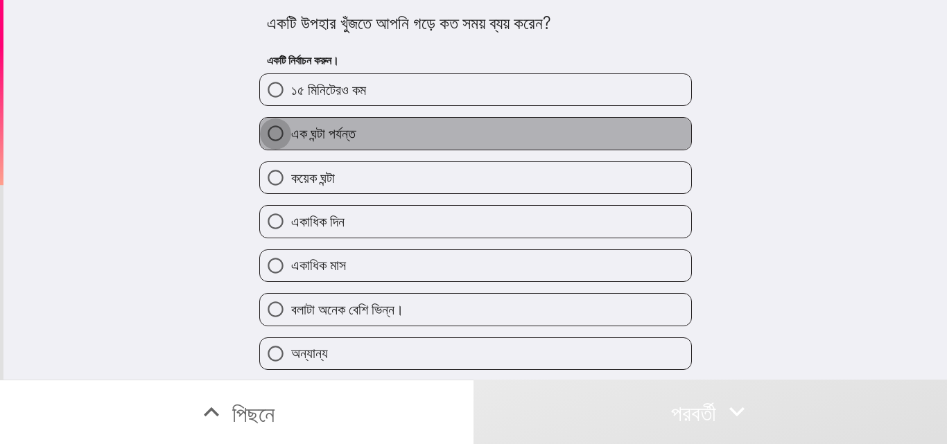
click at [278, 128] on input "এক ঘন্টা পর্যন্ত" at bounding box center [275, 133] width 31 height 31
radio input "true"
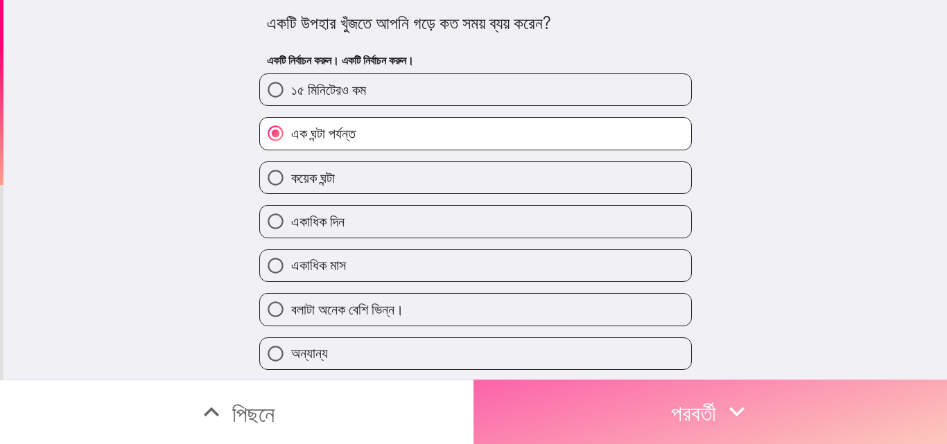
click at [729, 398] on icon "button" at bounding box center [736, 411] width 30 height 30
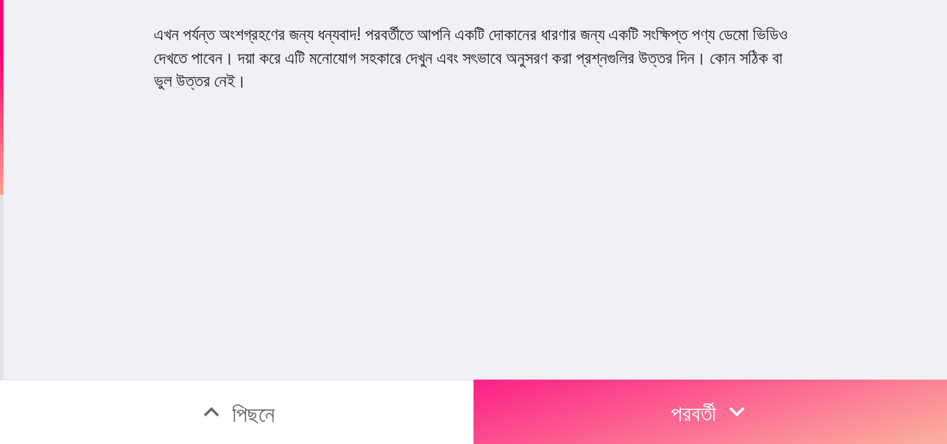
click at [681, 400] on font "পরবর্তী" at bounding box center [693, 414] width 45 height 28
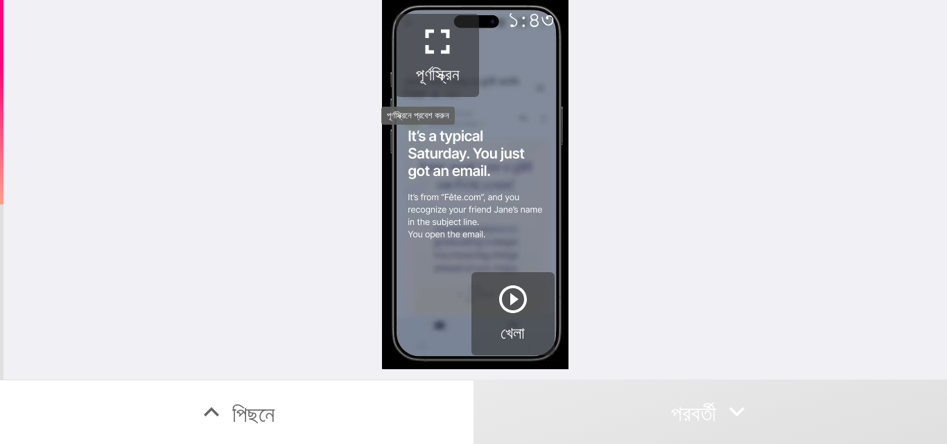
click at [428, 63] on h5 "পূর্ণস্ক্রিন" at bounding box center [438, 75] width 44 height 24
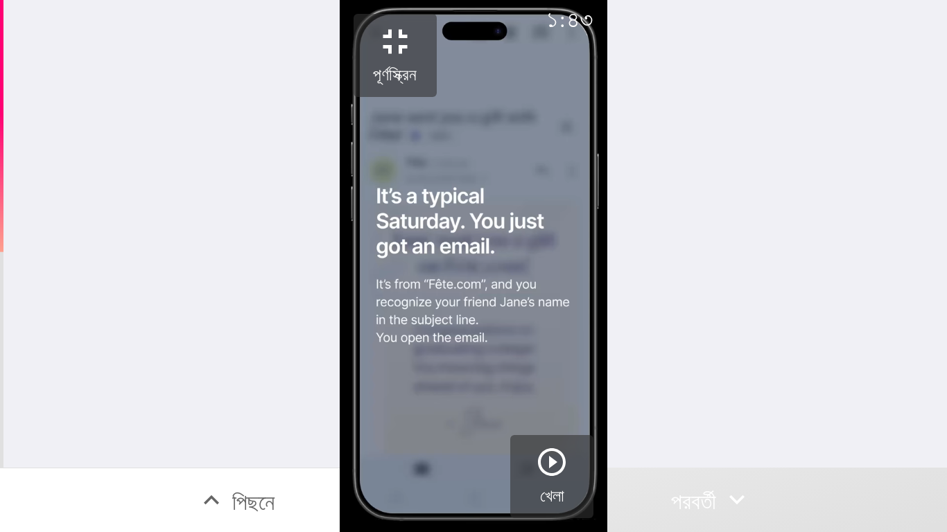
click at [515, 311] on video "button" at bounding box center [474, 266] width 268 height 532
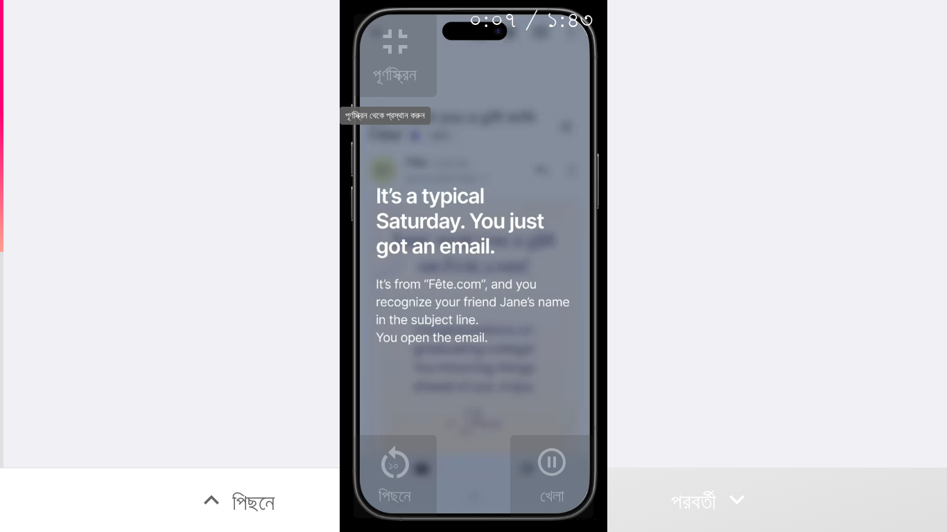
click at [409, 40] on icon "button" at bounding box center [395, 42] width 42 height 42
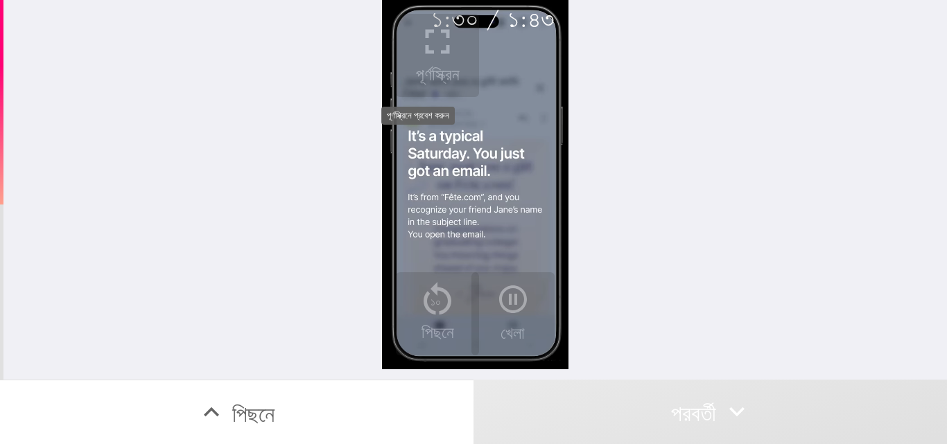
click at [432, 43] on icon "button" at bounding box center [438, 42] width 42 height 42
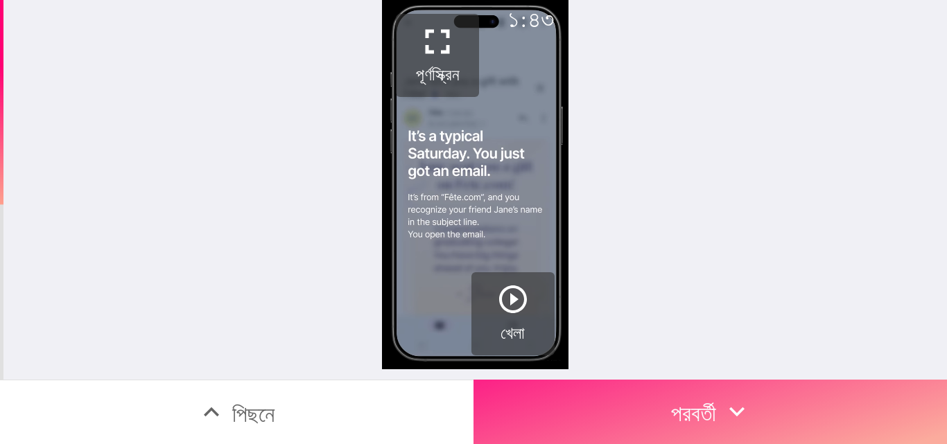
click at [704, 401] on font "পরবর্তী" at bounding box center [693, 414] width 45 height 28
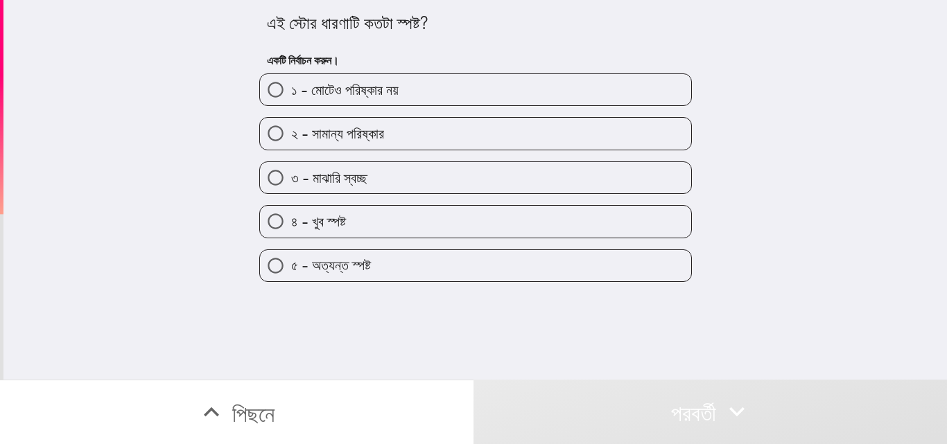
click at [277, 219] on input "৪ - খুব স্পষ্ট" at bounding box center [275, 221] width 31 height 31
radio input "true"
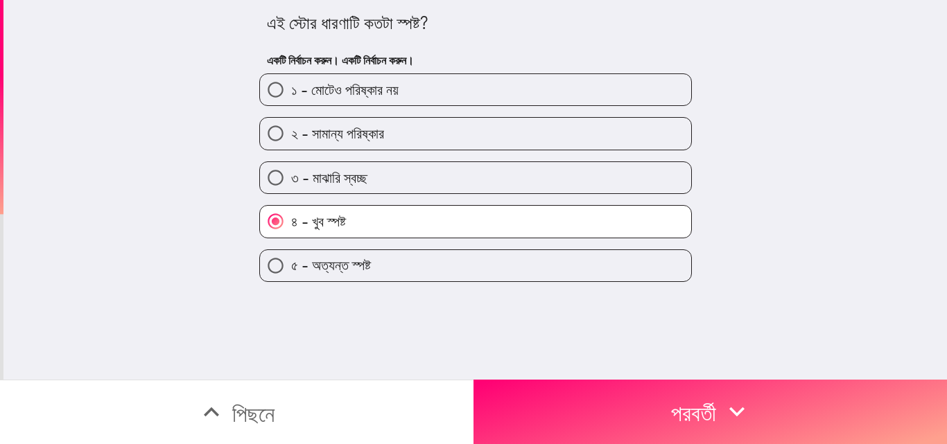
click at [268, 263] on input "৫ - অত্যন্ত স্পষ্ট" at bounding box center [275, 265] width 31 height 31
radio input "true"
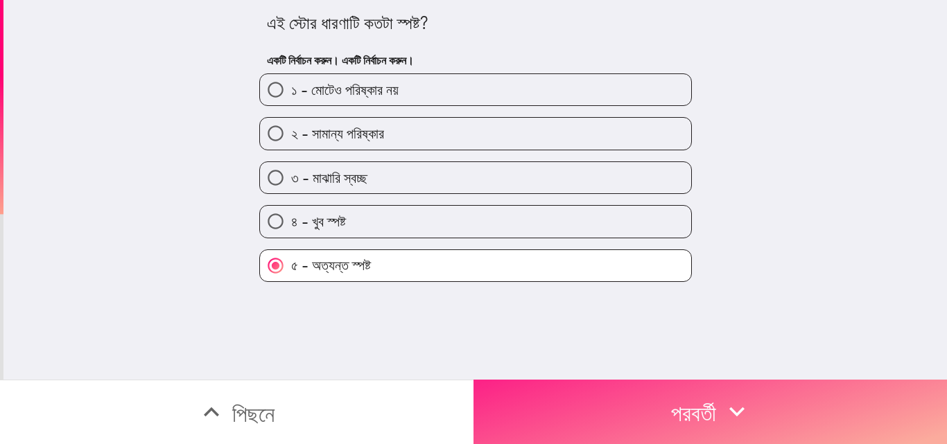
click at [703, 400] on font "পরবর্তী" at bounding box center [693, 414] width 45 height 28
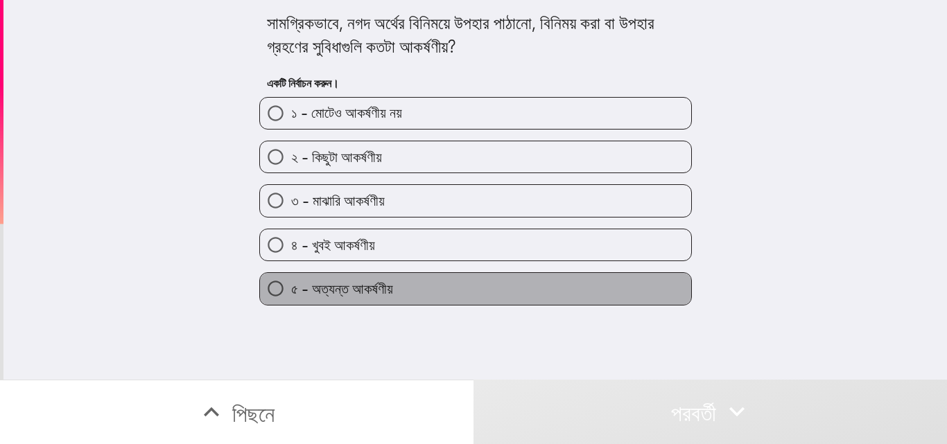
click at [331, 297] on font "৫ - অত্যন্ত আকর্ষণীয়" at bounding box center [342, 288] width 102 height 17
click at [291, 304] on input "৫ - অত্যন্ত আকর্ষণীয়" at bounding box center [275, 288] width 31 height 31
radio input "true"
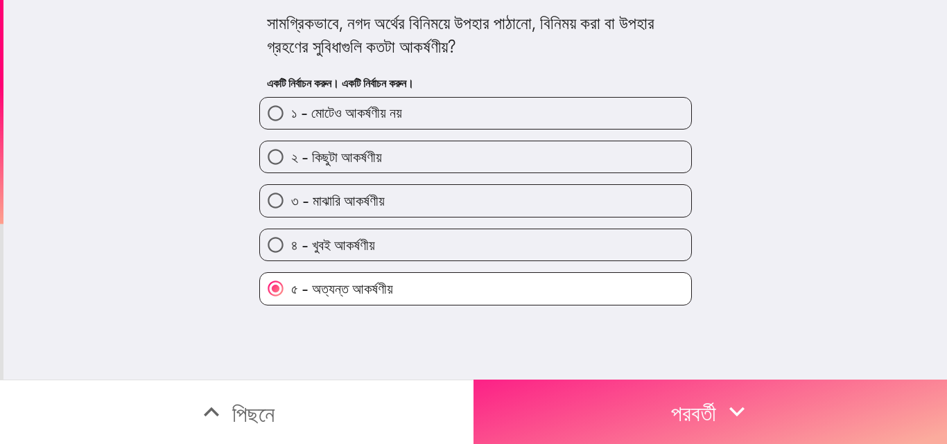
click at [697, 400] on font "পরবর্তী" at bounding box center [693, 414] width 45 height 28
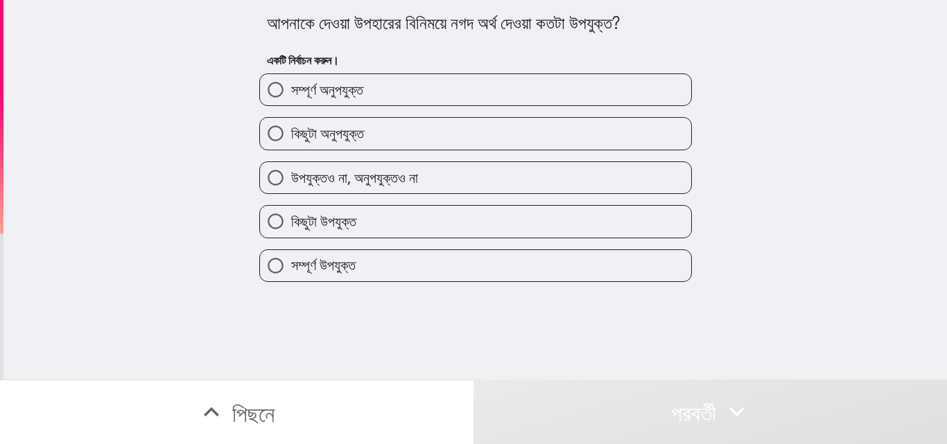
click at [299, 98] on font "সম্পূর্ণ অনুপযুক্ত" at bounding box center [327, 89] width 72 height 17
click at [291, 105] on input "সম্পূর্ণ অনুপযুক্ত" at bounding box center [275, 89] width 31 height 31
radio input "true"
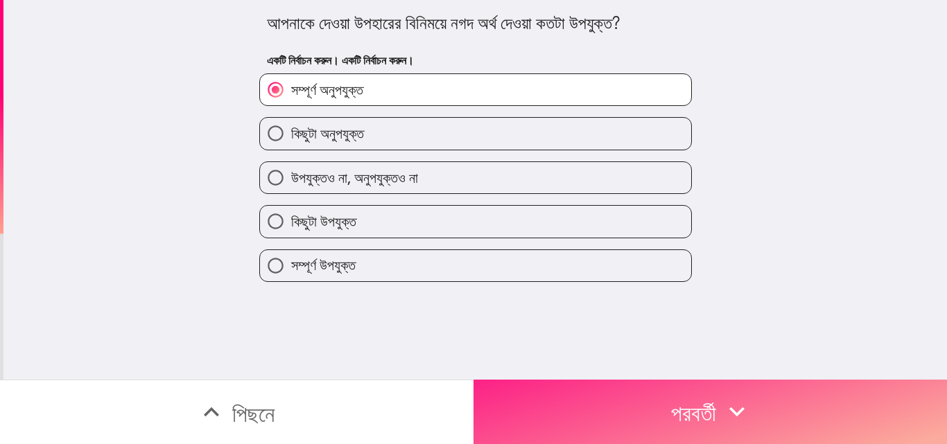
click at [701, 400] on font "পরবর্তী" at bounding box center [693, 414] width 45 height 28
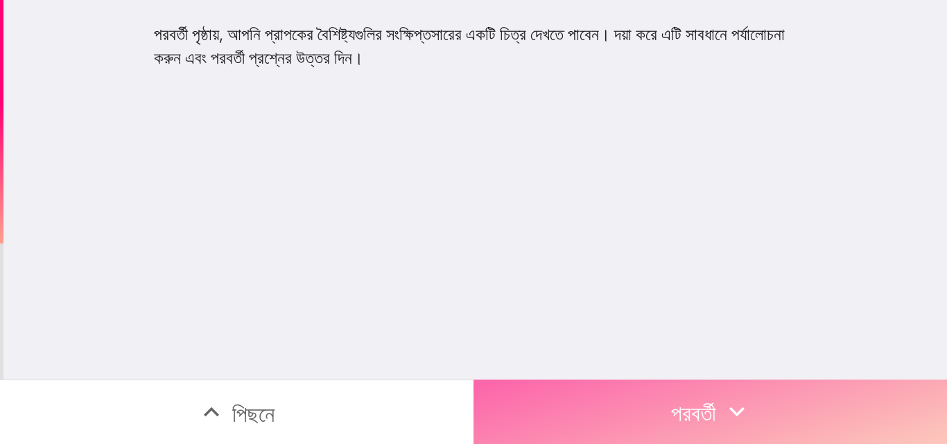
click at [685, 400] on font "পরবর্তী" at bounding box center [693, 414] width 45 height 28
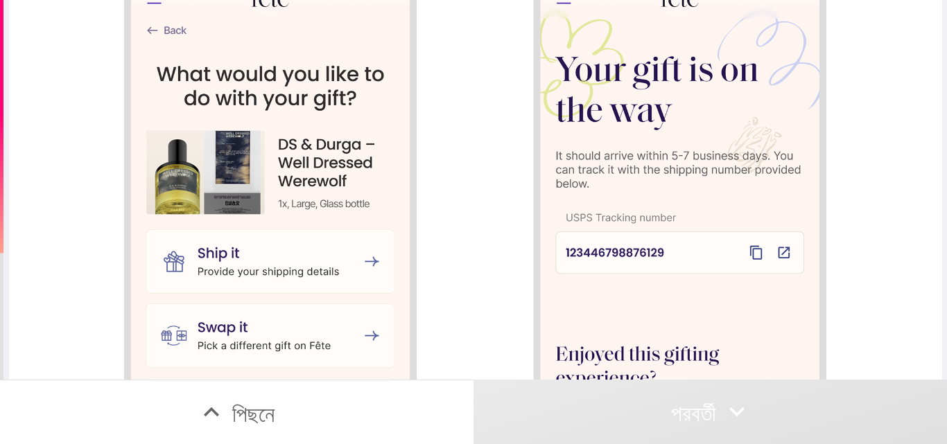
scroll to position [1494, 0]
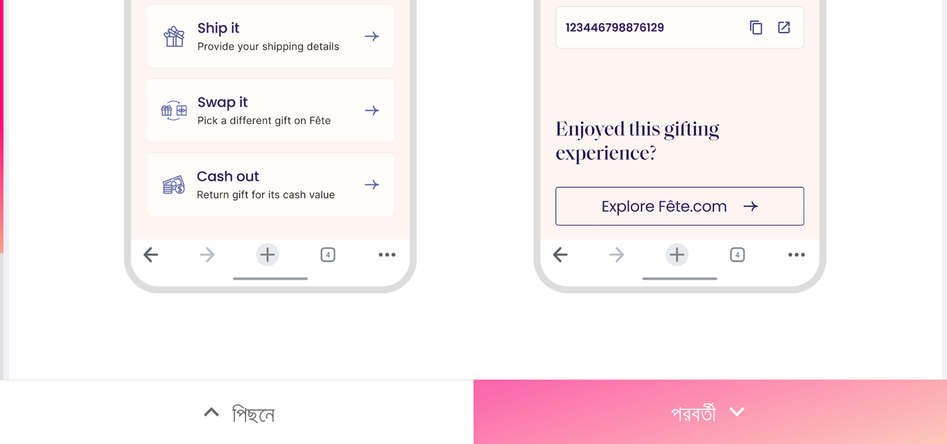
click at [699, 408] on font "পরবর্তী" at bounding box center [693, 414] width 45 height 28
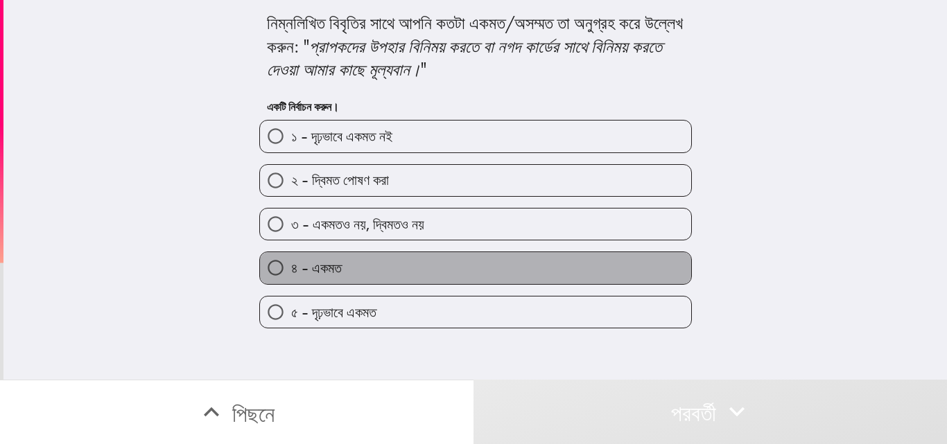
click at [351, 283] on label "৪ - একমত" at bounding box center [475, 267] width 431 height 31
click at [291, 283] on input "৪ - একমত" at bounding box center [275, 267] width 31 height 31
radio input "true"
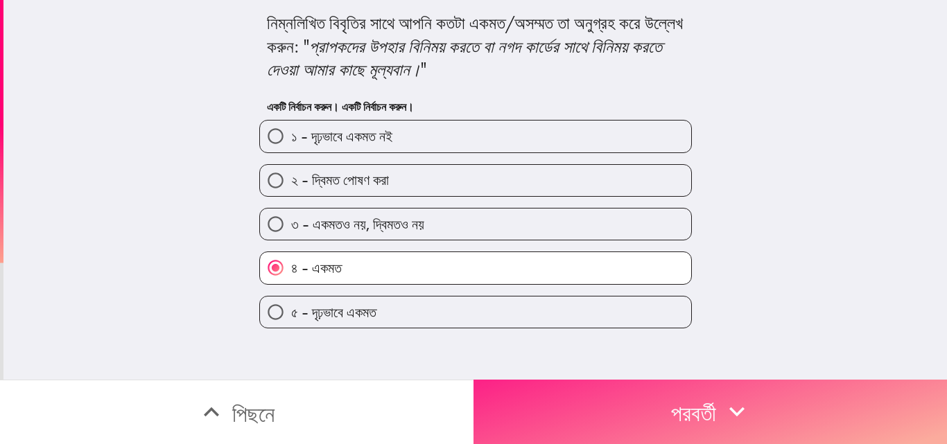
click at [671, 400] on font "পরবর্তী" at bounding box center [693, 414] width 45 height 28
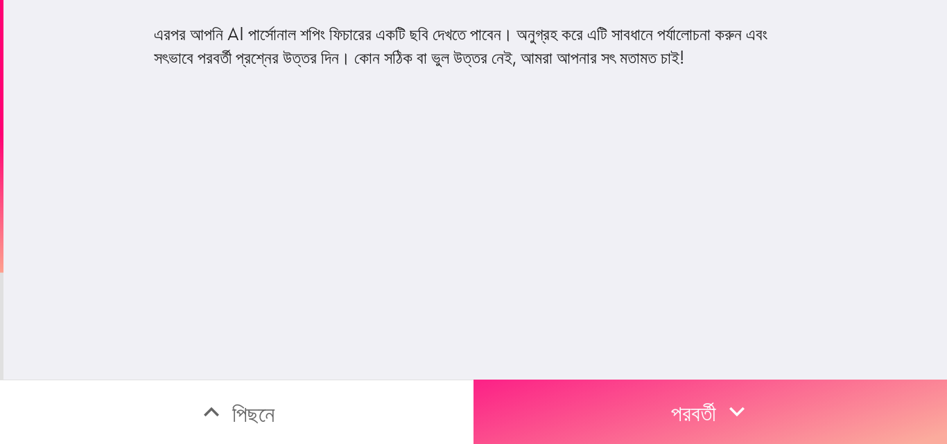
click at [671, 400] on font "পরবর্তী" at bounding box center [693, 414] width 45 height 28
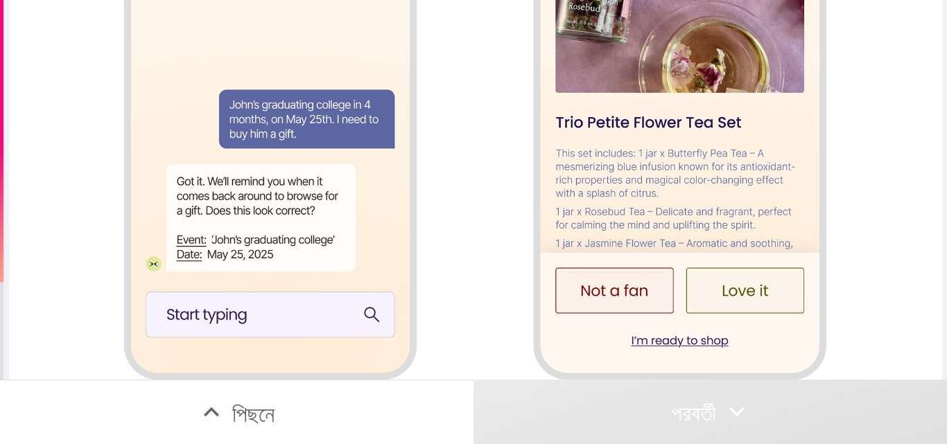
scroll to position [1494, 0]
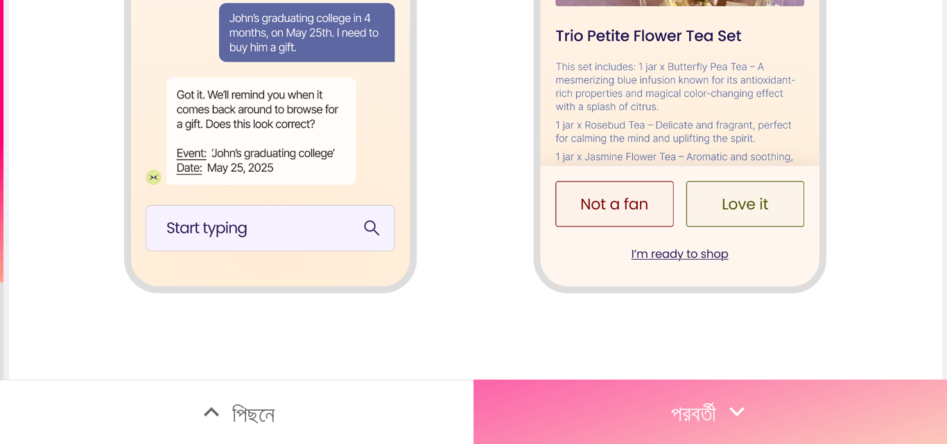
click at [671, 400] on font "পরবর্তী" at bounding box center [693, 414] width 45 height 28
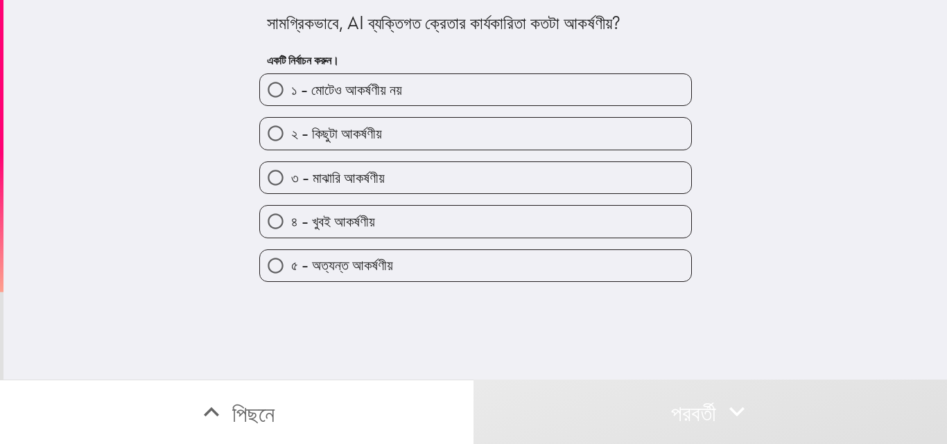
click at [338, 230] on font "৪ - খুবই আকর্ষণীয়" at bounding box center [333, 221] width 84 height 17
click at [291, 237] on input "৪ - খুবই আকর্ষণীয়" at bounding box center [275, 221] width 31 height 31
radio input "true"
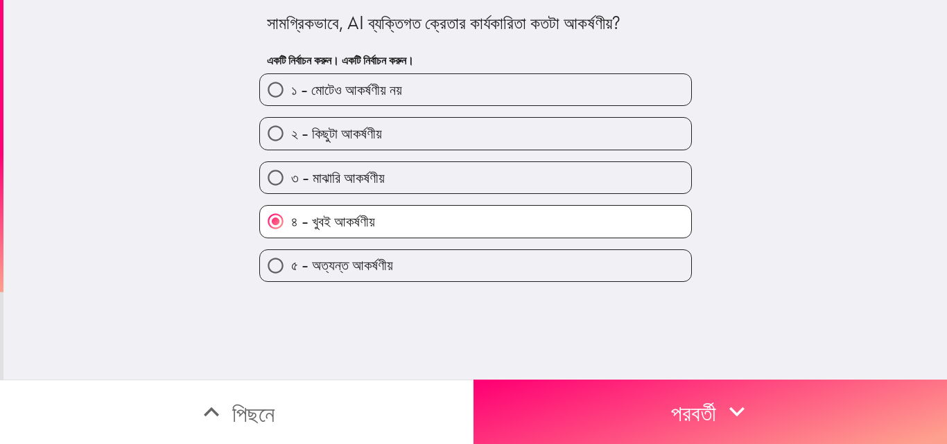
click at [416, 281] on label "৫ - অত্যন্ত আকর্ষণীয়" at bounding box center [475, 265] width 431 height 31
click at [291, 281] on input "৫ - অত্যন্ত আকর্ষণীয়" at bounding box center [275, 265] width 31 height 31
radio input "true"
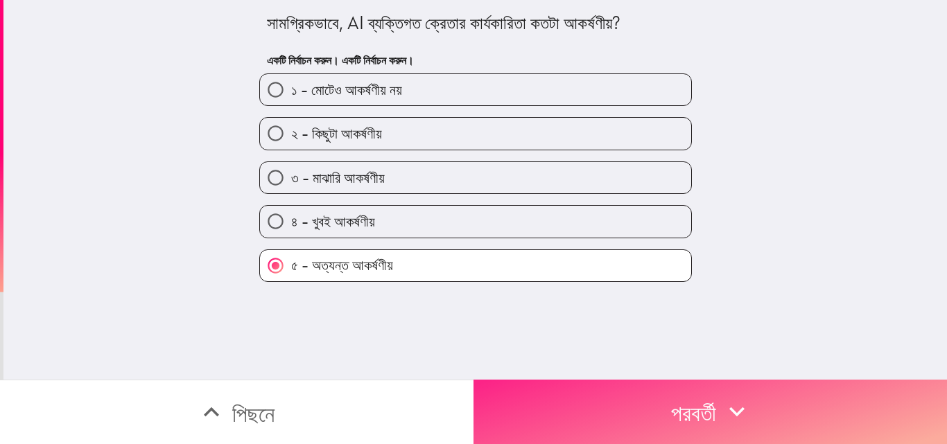
click at [684, 400] on font "পরবর্তী" at bounding box center [693, 414] width 45 height 28
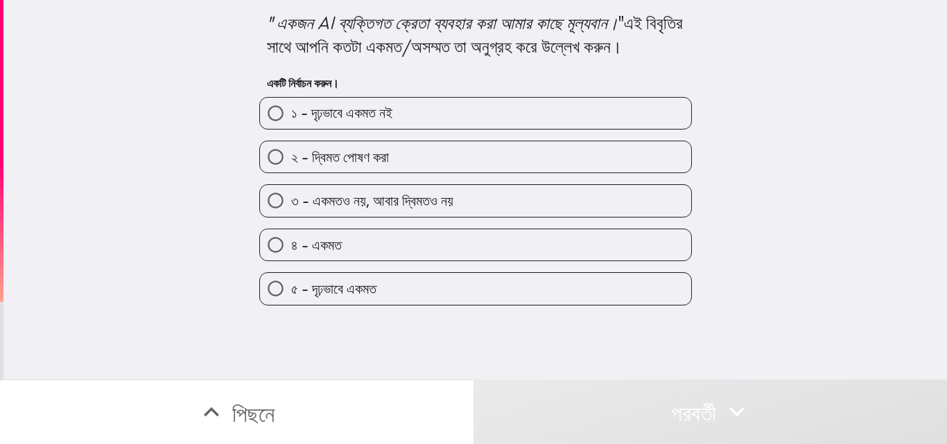
click at [380, 261] on label "৪ - একমত" at bounding box center [475, 244] width 431 height 31
click at [291, 261] on input "৪ - একমত" at bounding box center [275, 244] width 31 height 31
radio input "true"
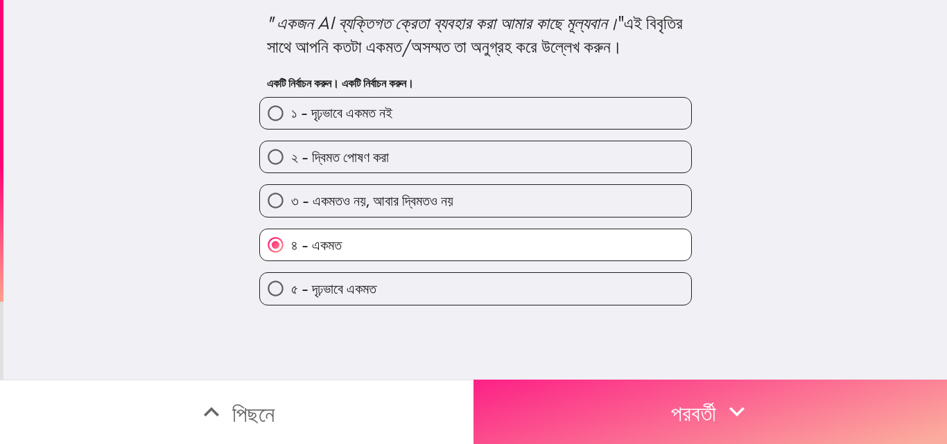
click at [684, 400] on font "পরবর্তী" at bounding box center [693, 414] width 45 height 28
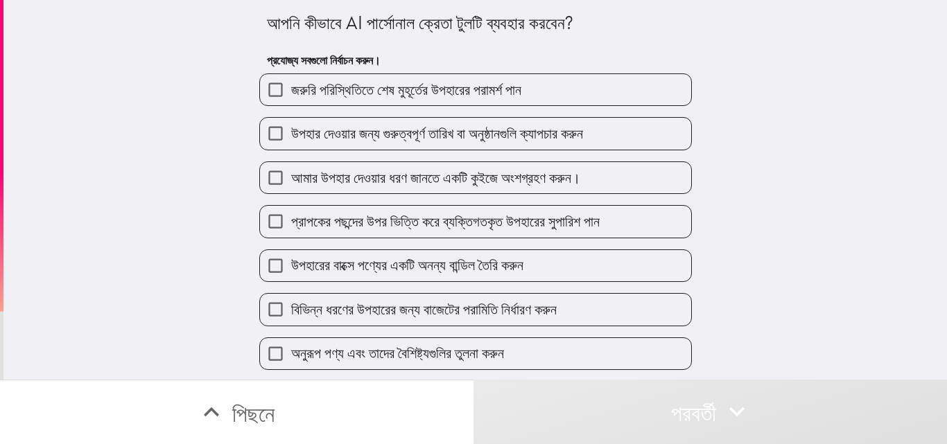
click at [260, 88] on input "জরুরি পরিস্থিতিতে শেষ মুহূর্তের উপহারের পরামর্শ পান" at bounding box center [275, 89] width 31 height 31
checkbox input "true"
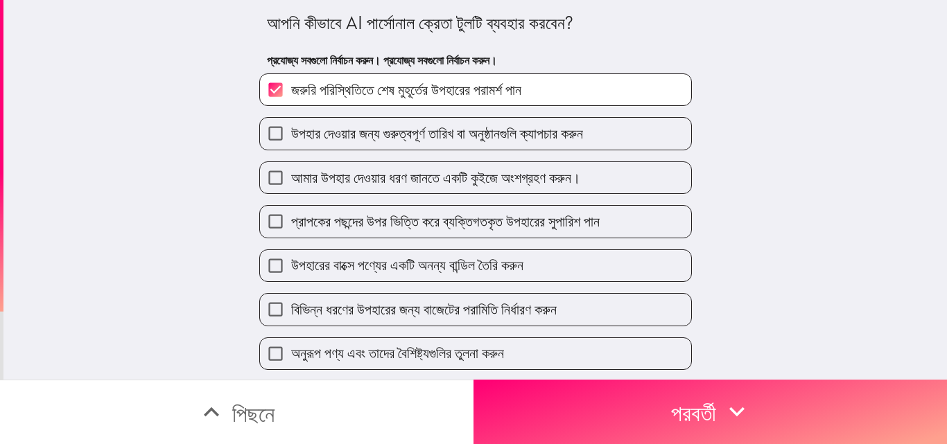
click at [270, 134] on input "উপহার দেওয়ার জন্য গুরুত্বপূর্ণ তারিখ বা অনুষ্ঠানগুলি ক্যাপচার করুন" at bounding box center [275, 133] width 31 height 31
checkbox input "true"
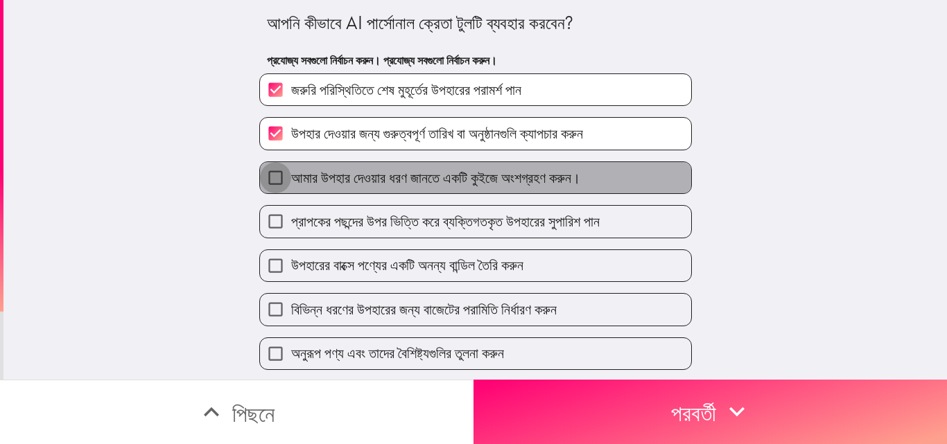
click at [264, 184] on input "আমার উপহার দেওয়ার ধরণ জানতে একটি কুইজে অংশগ্রহণ করুন।" at bounding box center [275, 177] width 31 height 31
checkbox input "true"
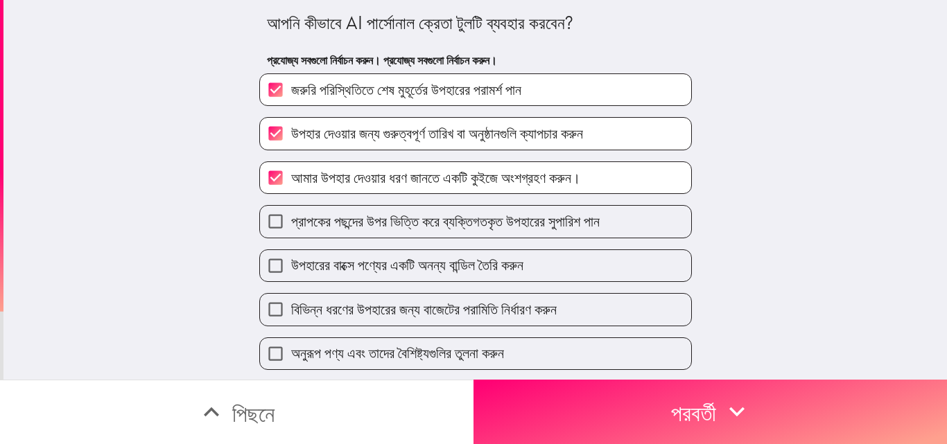
click at [270, 234] on input "প্রাপকের পছন্দের উপর ভিত্তি করে ব্যক্তিগতকৃত উপহারের সুপারিশ পান" at bounding box center [275, 221] width 31 height 31
checkbox input "true"
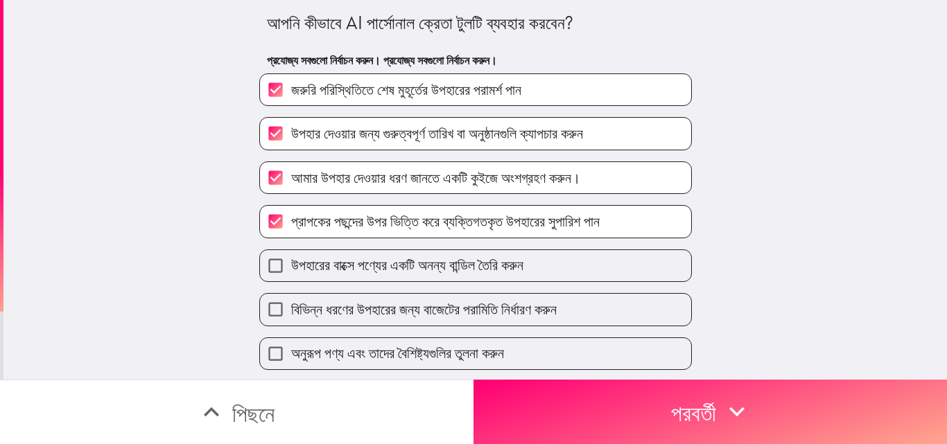
click at [261, 277] on input "উপহারের বাক্সে পণ্যের একটি অনন্য বান্ডিল তৈরি করুন" at bounding box center [275, 265] width 31 height 31
checkbox input "true"
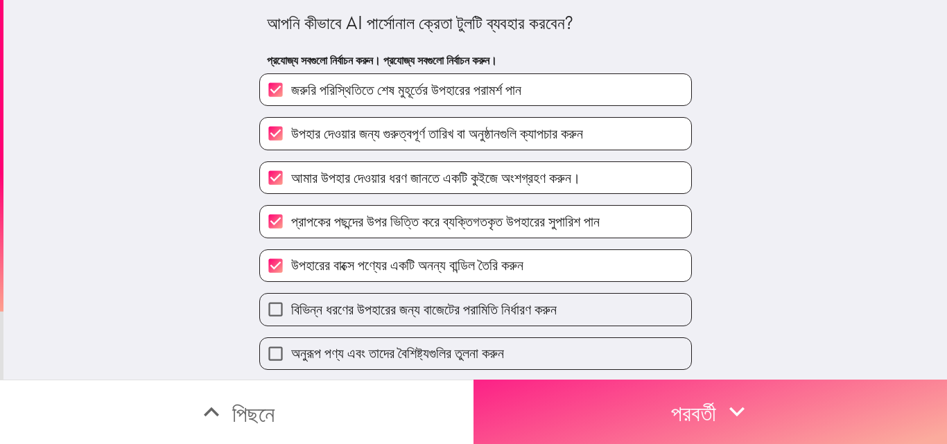
click at [716, 402] on font "পরবর্তী" at bounding box center [693, 414] width 45 height 28
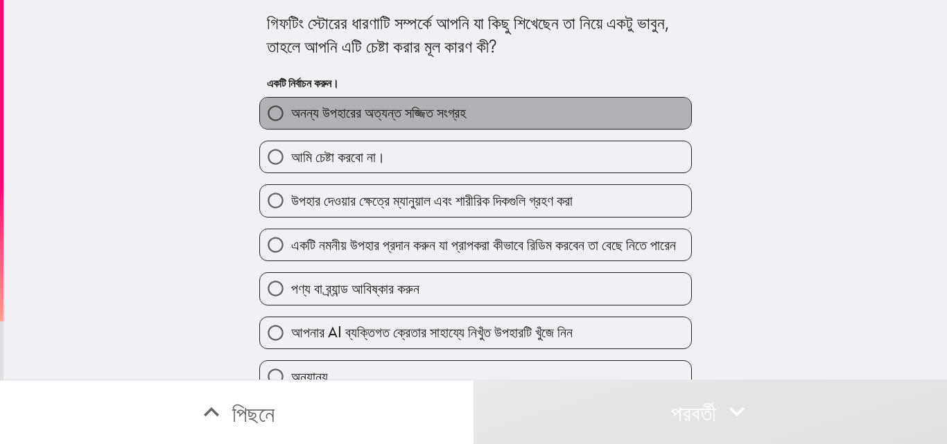
click at [291, 121] on font "অনন্য উপহারের অত্যন্ত সজ্জিত সংগ্রহ" at bounding box center [378, 112] width 175 height 17
click at [291, 129] on input "অনন্য উপহারের অত্যন্ত সজ্জিত সংগ্রহ" at bounding box center [275, 113] width 31 height 31
radio input "true"
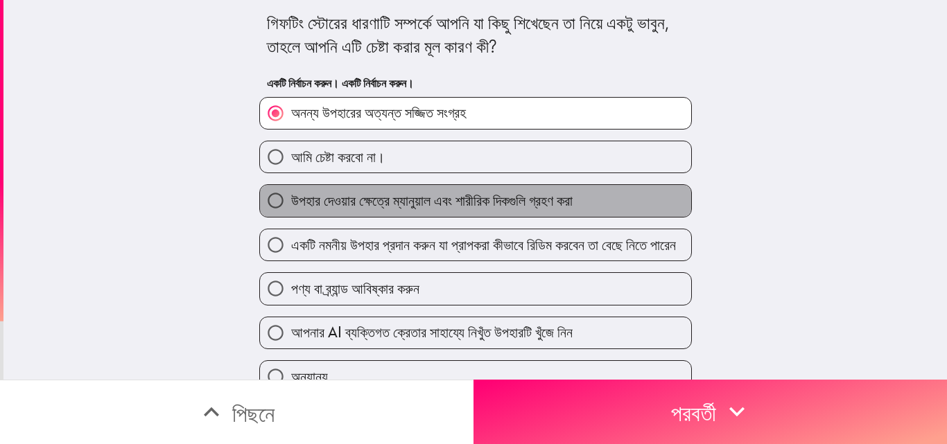
click at [338, 209] on font "উপহার দেওয়ার ক্ষেত্রে ম্যানুয়াল এবং শারীরিক দিকগুলি গ্রহণ করা" at bounding box center [431, 200] width 281 height 17
click at [291, 216] on input "উপহার দেওয়ার ক্ষেত্রে ম্যানুয়াল এবং শারীরিক দিকগুলি গ্রহণ করা" at bounding box center [275, 200] width 31 height 31
radio input "true"
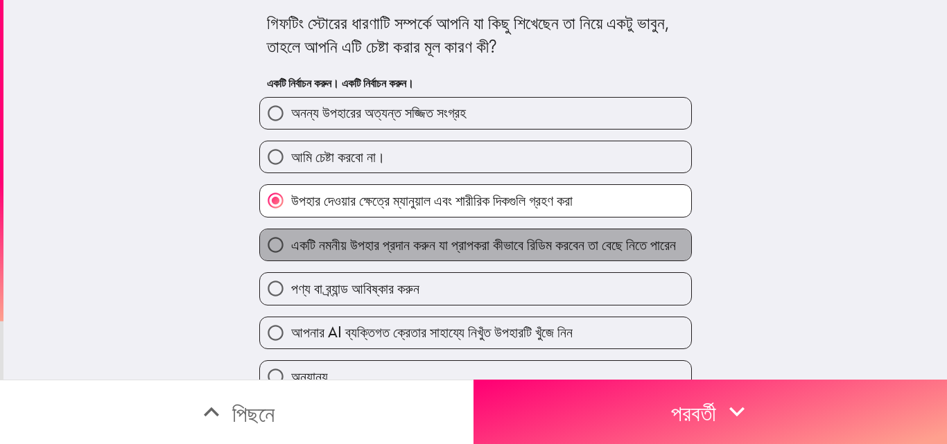
click at [327, 254] on font "একটি নমনীয় উপহার প্রদান করুন যা প্রাপকরা কীভাবে রিডিম করবেন তা বেছে নিতে পারেন" at bounding box center [483, 244] width 385 height 17
click at [291, 261] on input "একটি নমনীয় উপহার প্রদান করুন যা প্রাপকরা কীভাবে রিডিম করবেন তা বেছে নিতে পারেন" at bounding box center [275, 244] width 31 height 31
radio input "true"
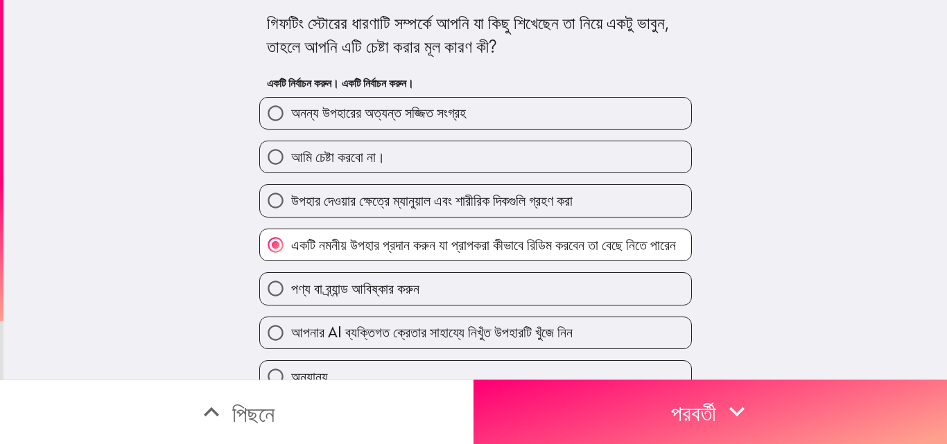
click at [317, 297] on font "পণ্য বা ব্র্যান্ড আবিষ্কার করুন" at bounding box center [355, 288] width 128 height 17
click at [291, 304] on input "পণ্য বা ব্র্যান্ড আবিষ্কার করুন" at bounding box center [275, 288] width 31 height 31
radio input "true"
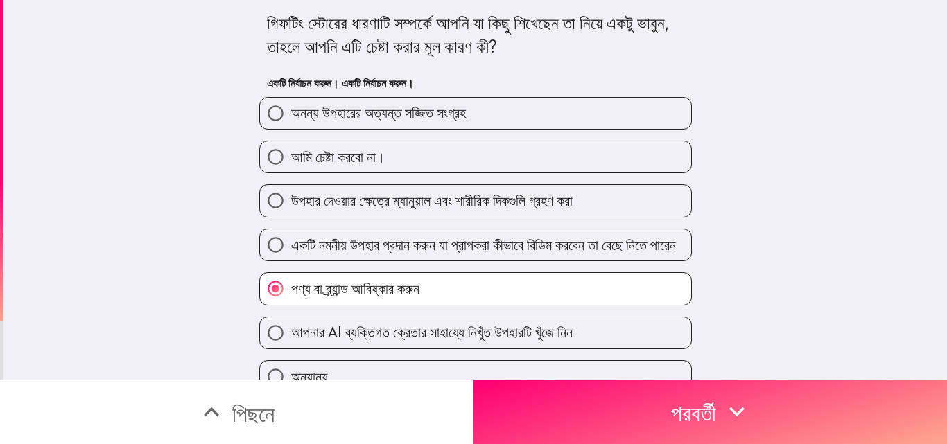
click at [350, 341] on font "আপনার AI ব্যক্তিগত ক্রেতার সাহায্যে নিখুঁত উপহারটি খুঁজে নিন" at bounding box center [431, 332] width 281 height 17
click at [291, 349] on input "আপনার AI ব্যক্তিগত ক্রেতার সাহায্যে নিখুঁত উপহারটি খুঁজে নিন" at bounding box center [275, 332] width 31 height 31
radio input "true"
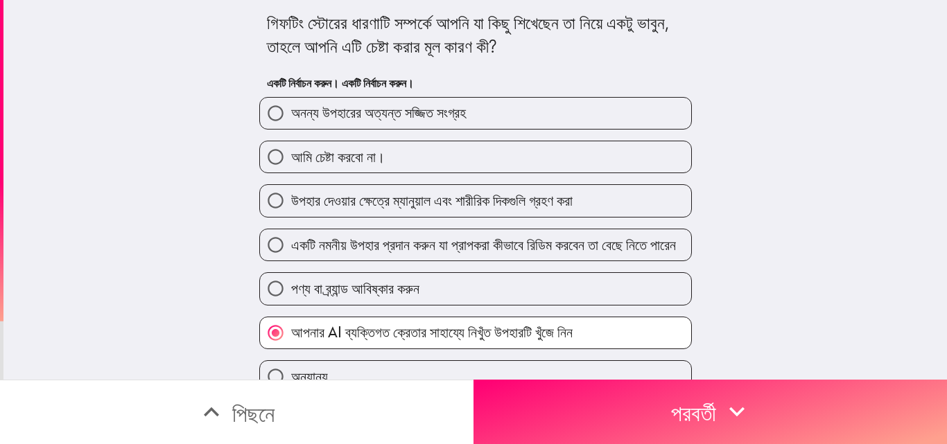
scroll to position [10, 0]
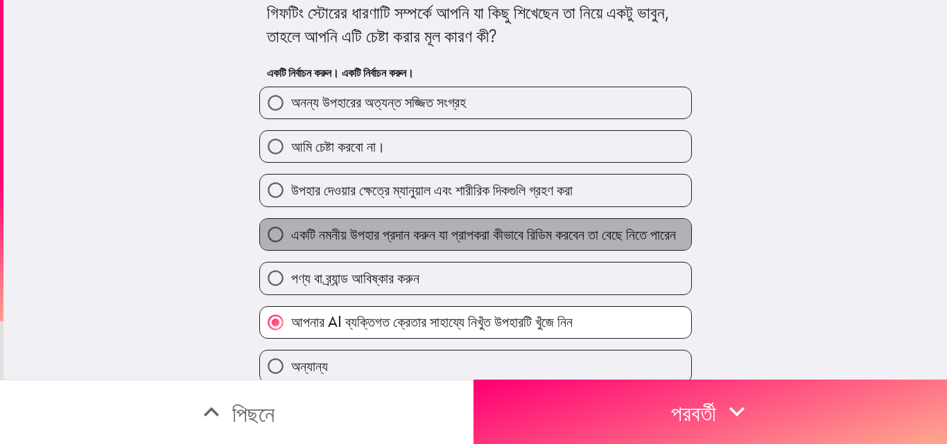
click at [507, 243] on font "একটি নমনীয় উপহার প্রদান করুন যা প্রাপকরা কীভাবে রিডিম করবেন তা বেছে নিতে পারেন" at bounding box center [483, 234] width 385 height 17
click at [291, 250] on input "একটি নমনীয় উপহার প্রদান করুন যা প্রাপকরা কীভাবে রিডিম করবেন তা বেছে নিতে পারেন" at bounding box center [275, 234] width 31 height 31
radio input "true"
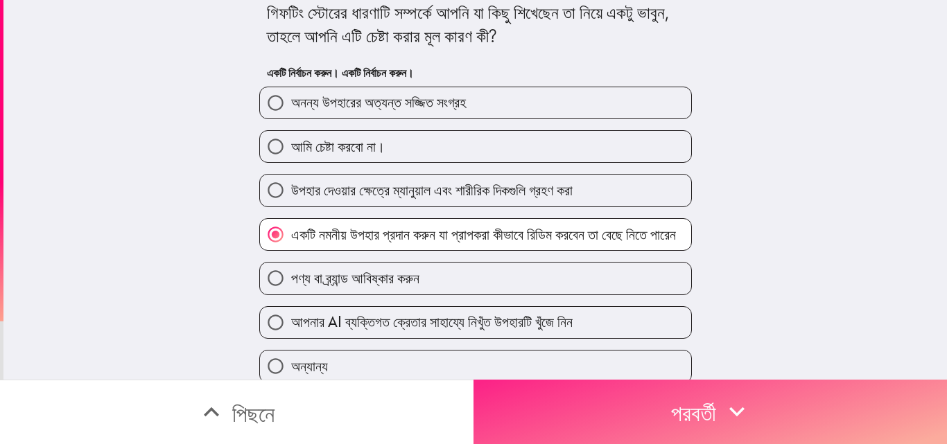
click at [656, 380] on button "পরবর্তী" at bounding box center [709, 412] width 473 height 64
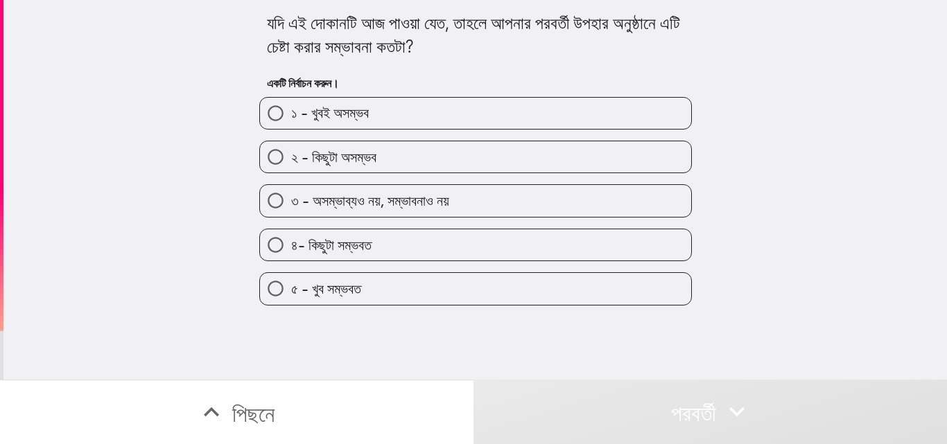
click at [317, 284] on font "৫ - খুব সম্ভবত" at bounding box center [326, 288] width 70 height 17
click at [291, 284] on input "৫ - খুব সম্ভবত" at bounding box center [275, 288] width 31 height 31
radio input "true"
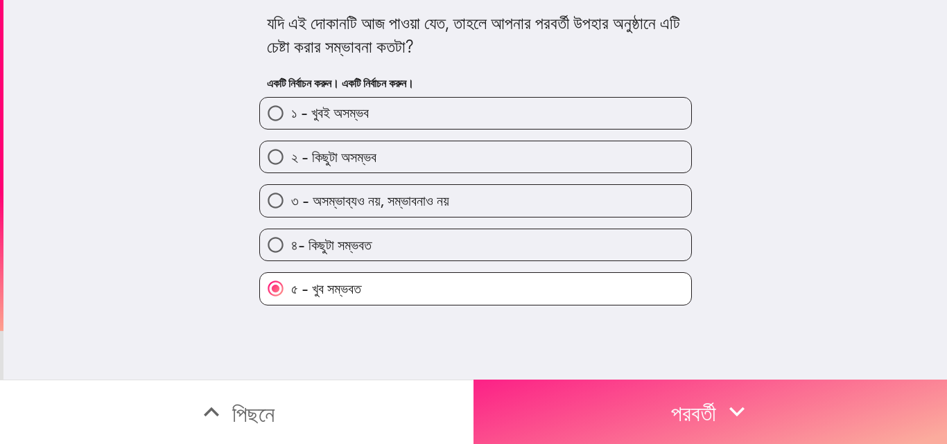
click at [687, 408] on font "পরবর্তী" at bounding box center [693, 414] width 45 height 28
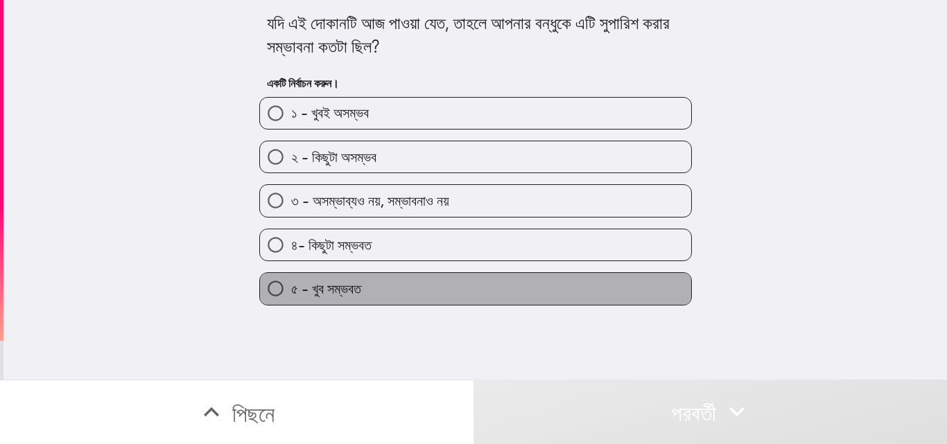
click at [311, 297] on font "৫ - খুব সম্ভবত" at bounding box center [326, 288] width 70 height 17
click at [291, 297] on input "৫ - খুব সম্ভবত" at bounding box center [275, 288] width 31 height 31
radio input "true"
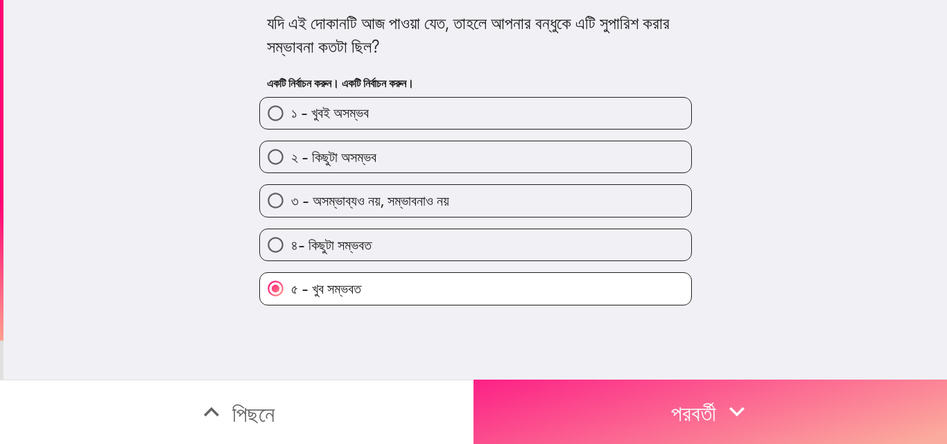
click at [678, 403] on font "পরবর্তী" at bounding box center [693, 414] width 45 height 28
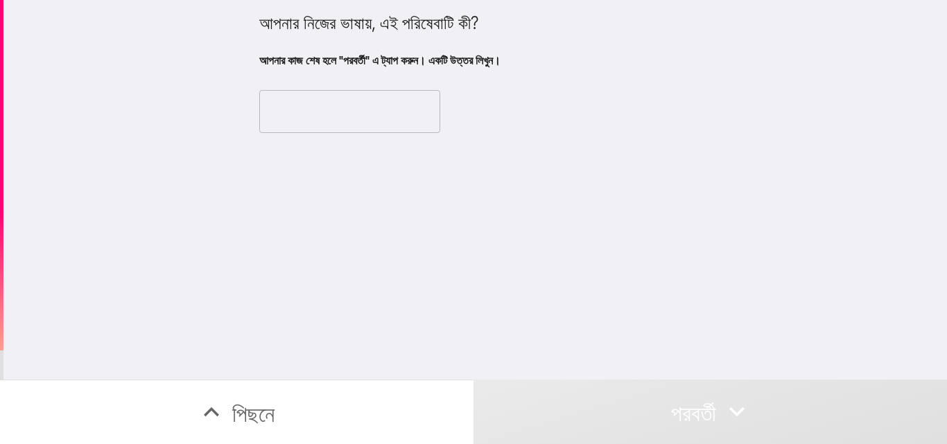
click at [349, 116] on input "text" at bounding box center [349, 111] width 181 height 43
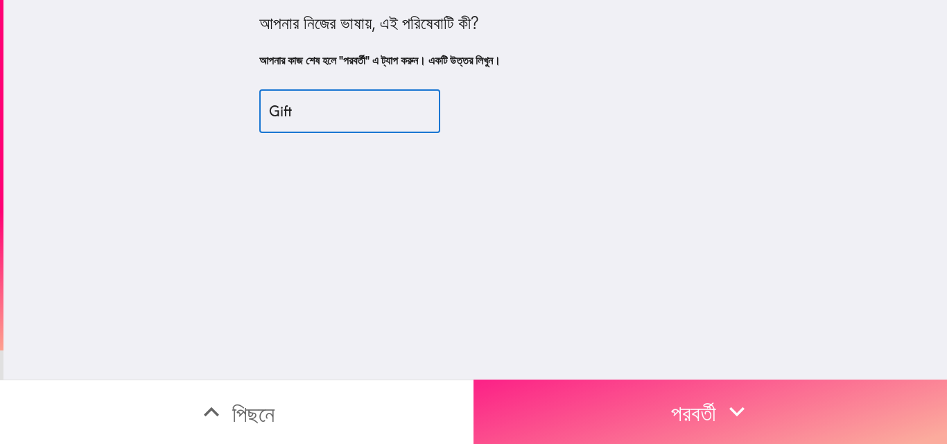
type input "Gift"
click at [698, 404] on font "পরবর্তী" at bounding box center [693, 414] width 45 height 28
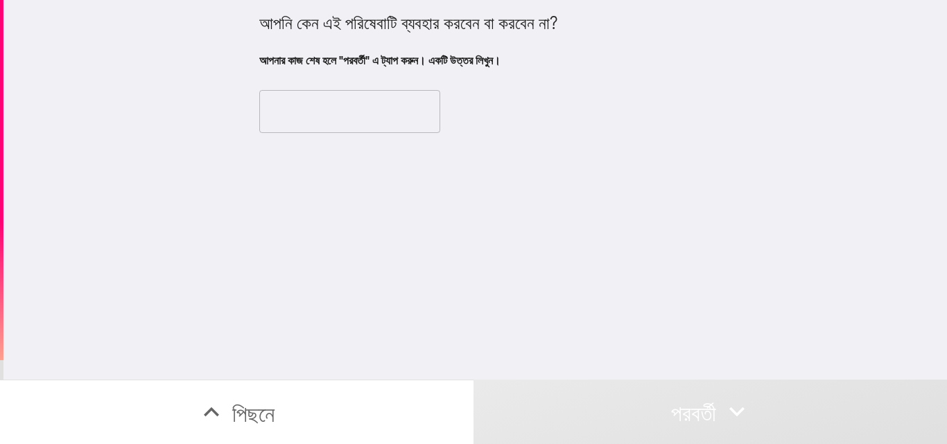
click at [373, 123] on input "text" at bounding box center [349, 111] width 181 height 43
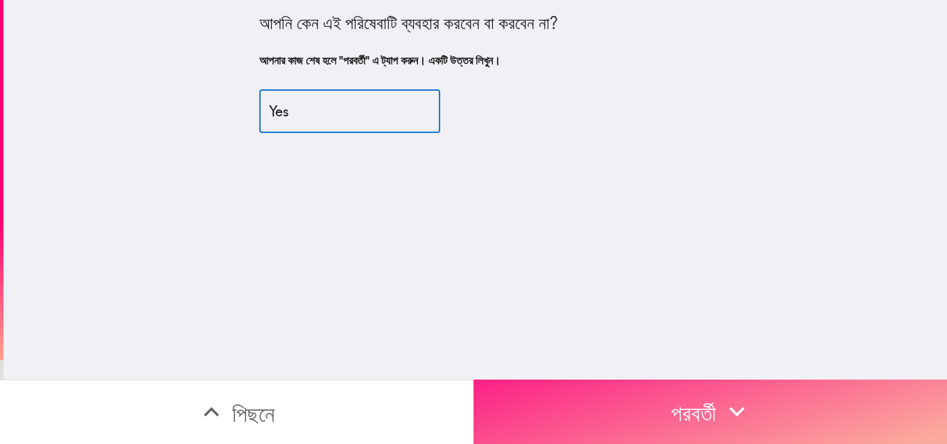
type input "Yes"
click at [727, 411] on icon "button" at bounding box center [736, 411] width 30 height 30
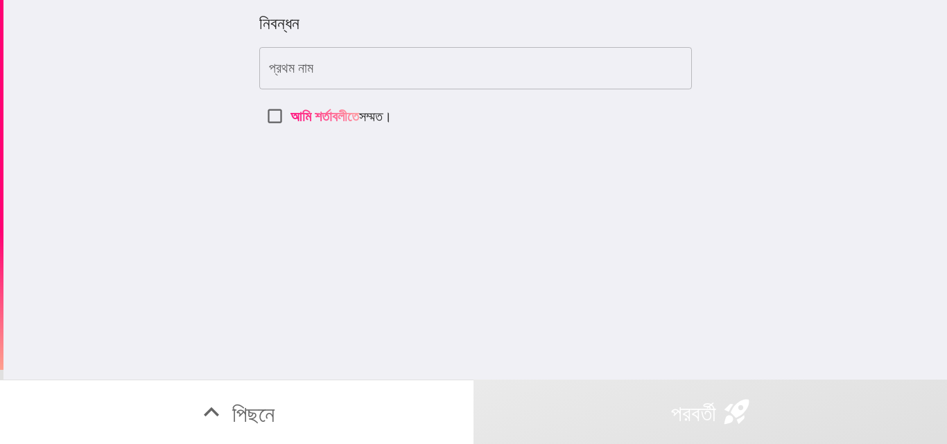
click at [331, 62] on input "প্রথম নাম" at bounding box center [475, 68] width 432 height 43
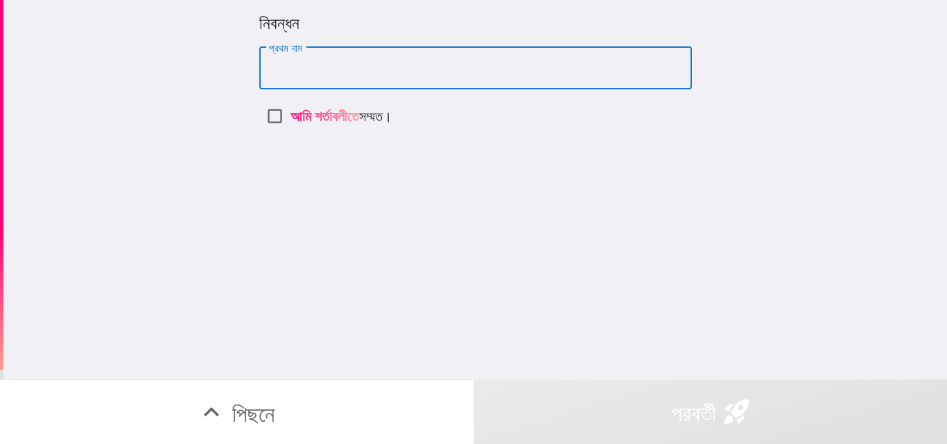
click at [388, 68] on input "প্রথম নাম" at bounding box center [475, 68] width 432 height 43
type input "[PERSON_NAME]"
click at [266, 119] on input "আমি শর্তাবলীতে সম্মত ।" at bounding box center [274, 115] width 31 height 31
checkbox input "true"
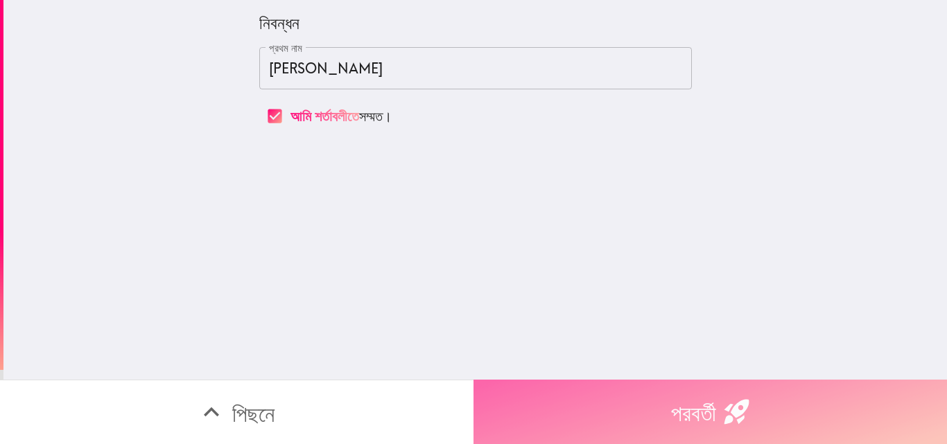
click at [694, 391] on font "পরবর্তী" at bounding box center [693, 412] width 45 height 42
